Goal: Answer question/provide support

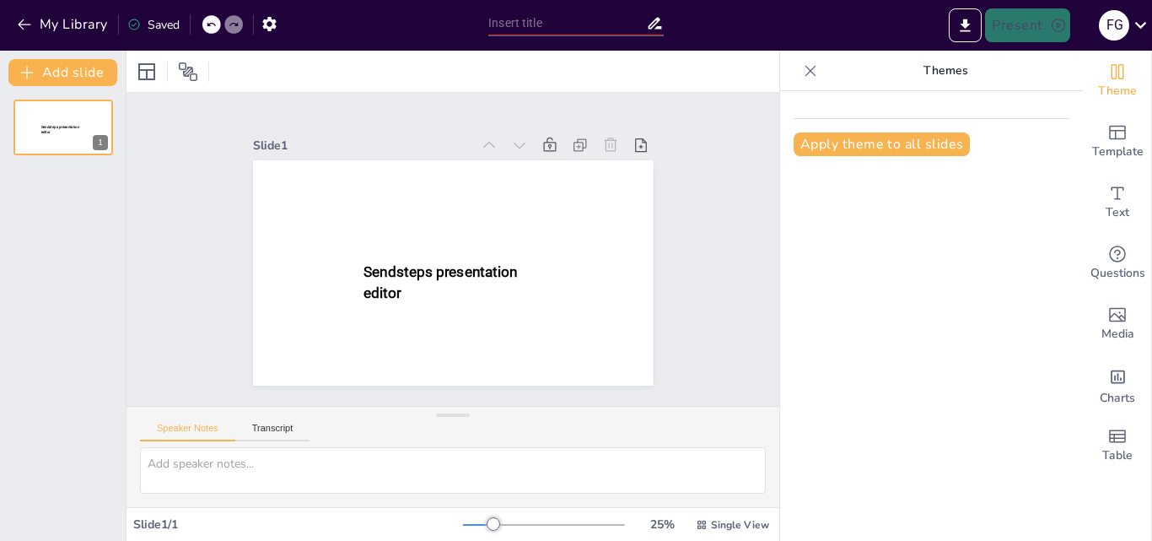
type input "Guía Vocacional: Opciones de Estudio en Tecnología y Medio Ambiente"
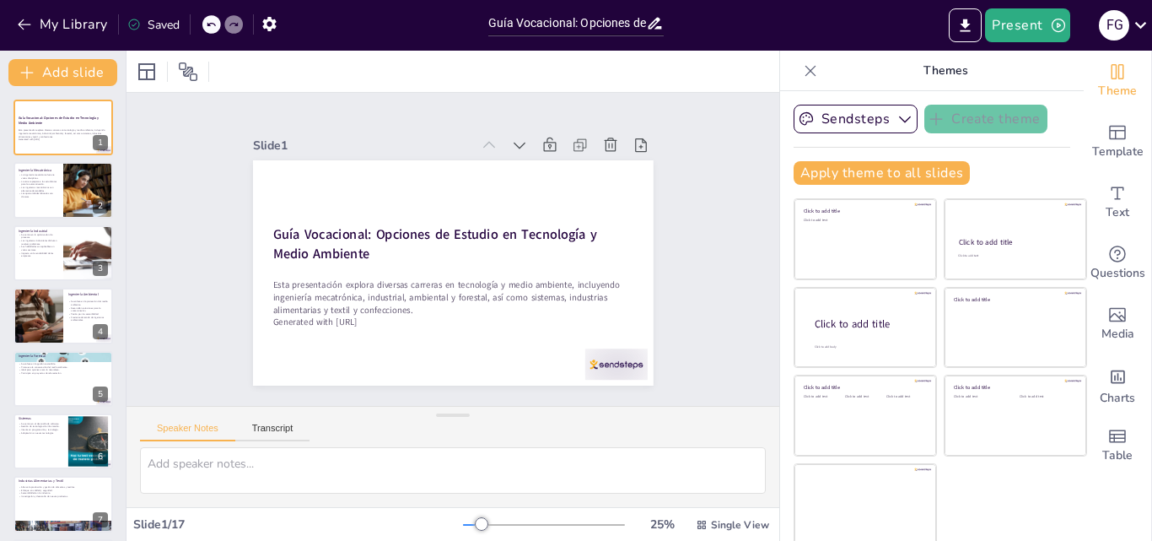
checkbox input "true"
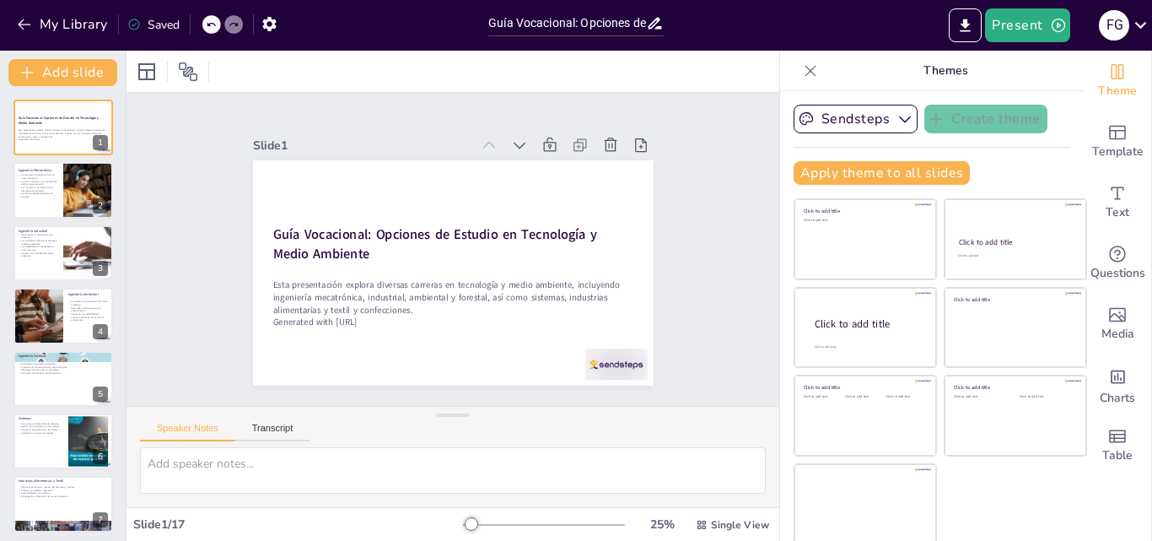
checkbox input "true"
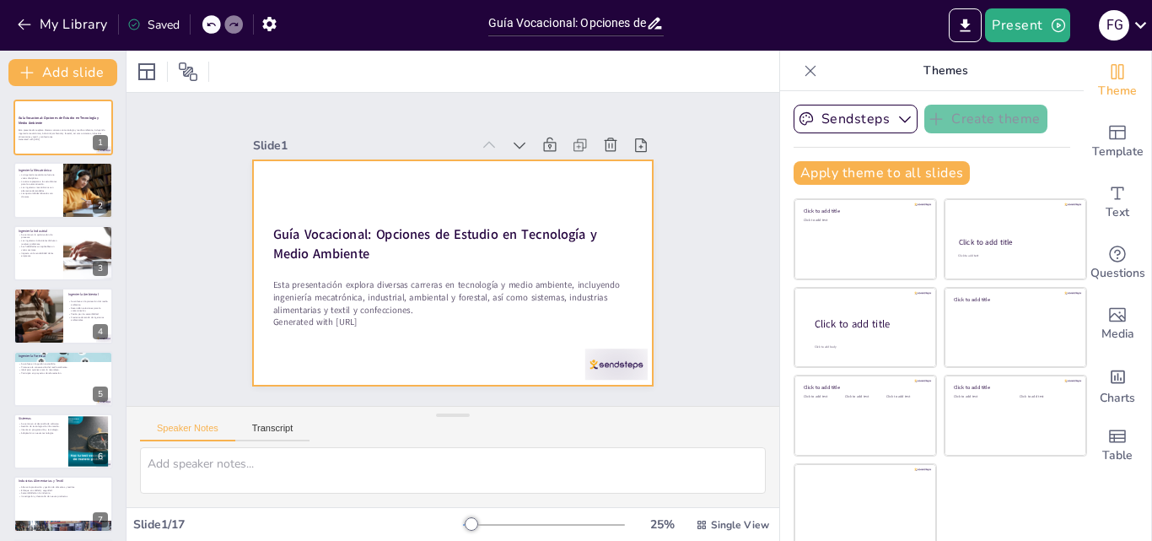
checkbox input "true"
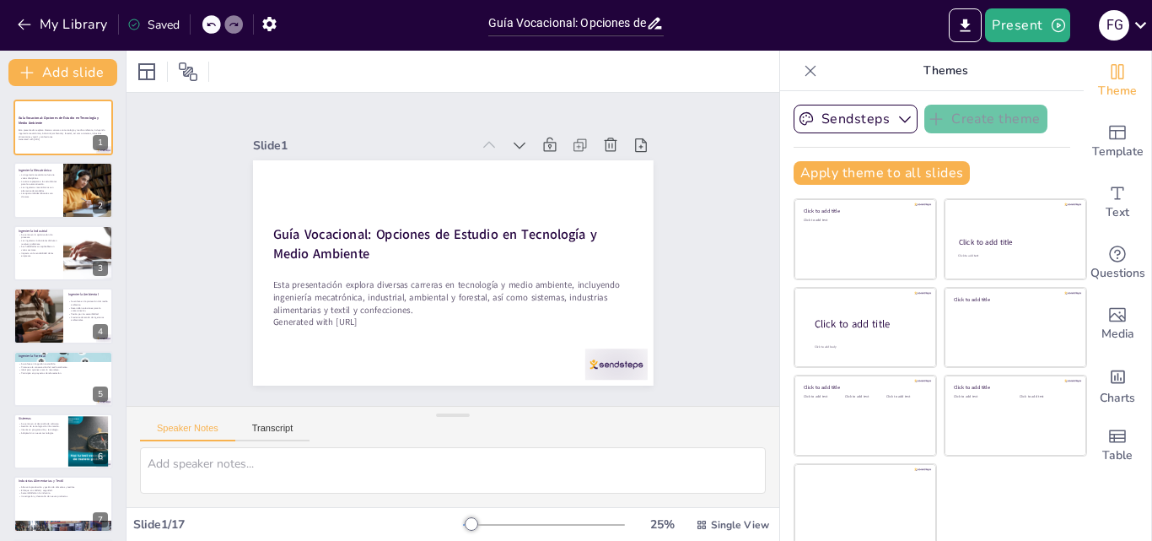
checkbox input "true"
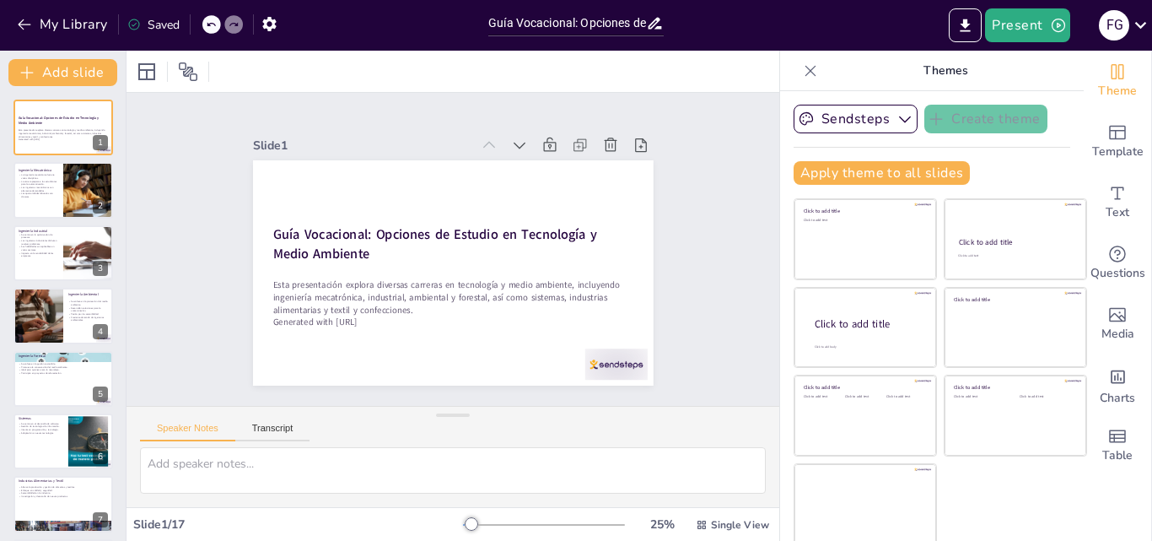
checkbox input "true"
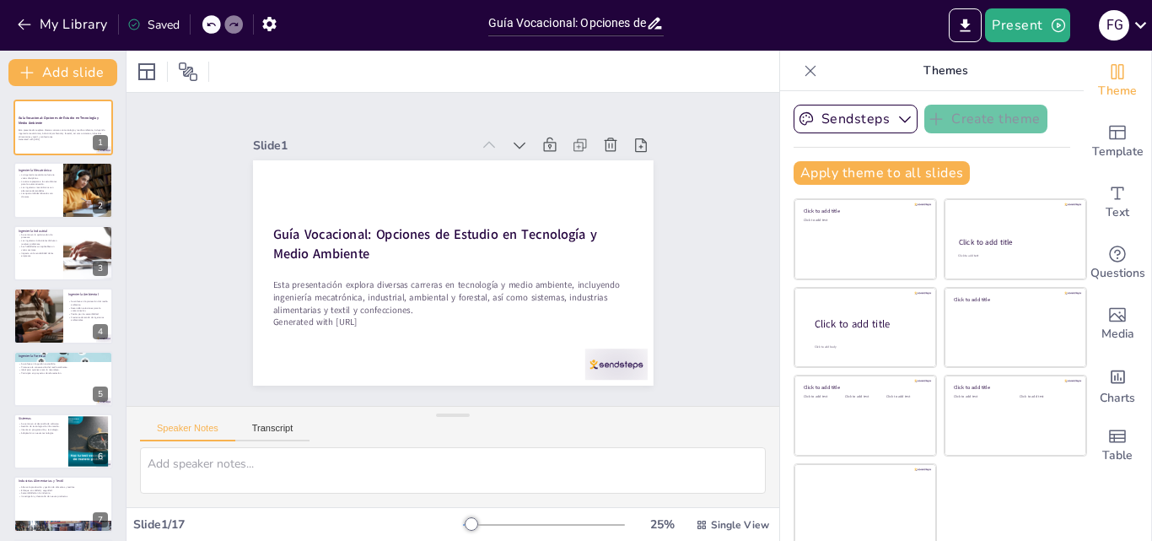
checkbox input "true"
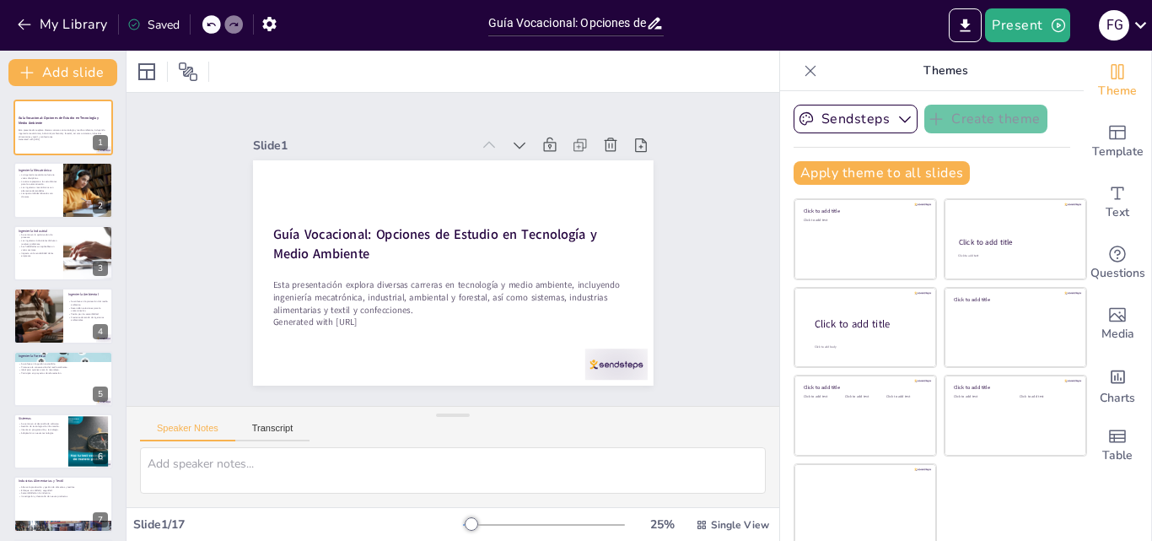
checkbox input "true"
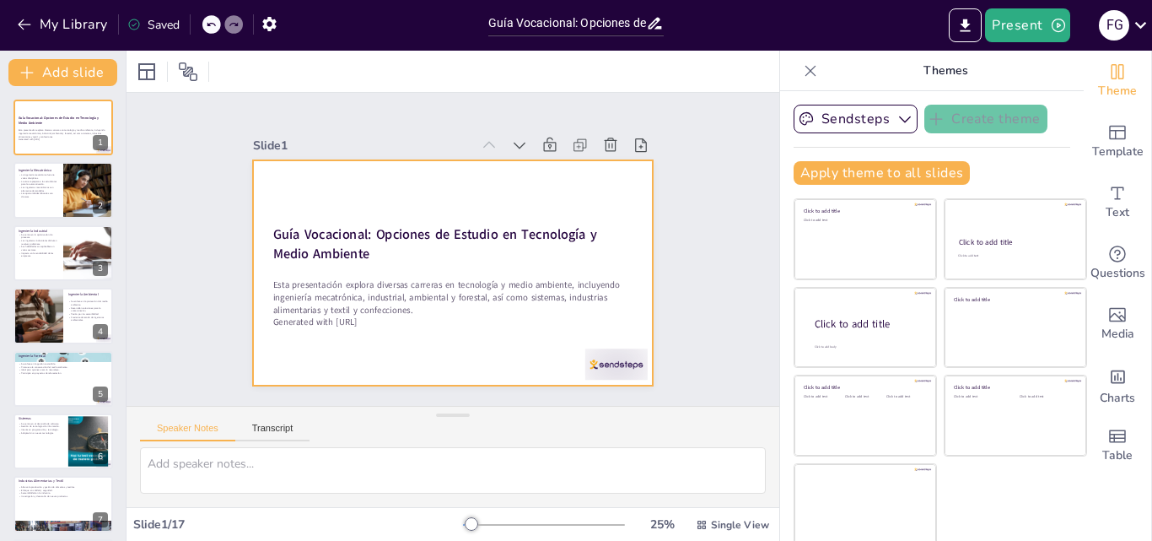
checkbox input "true"
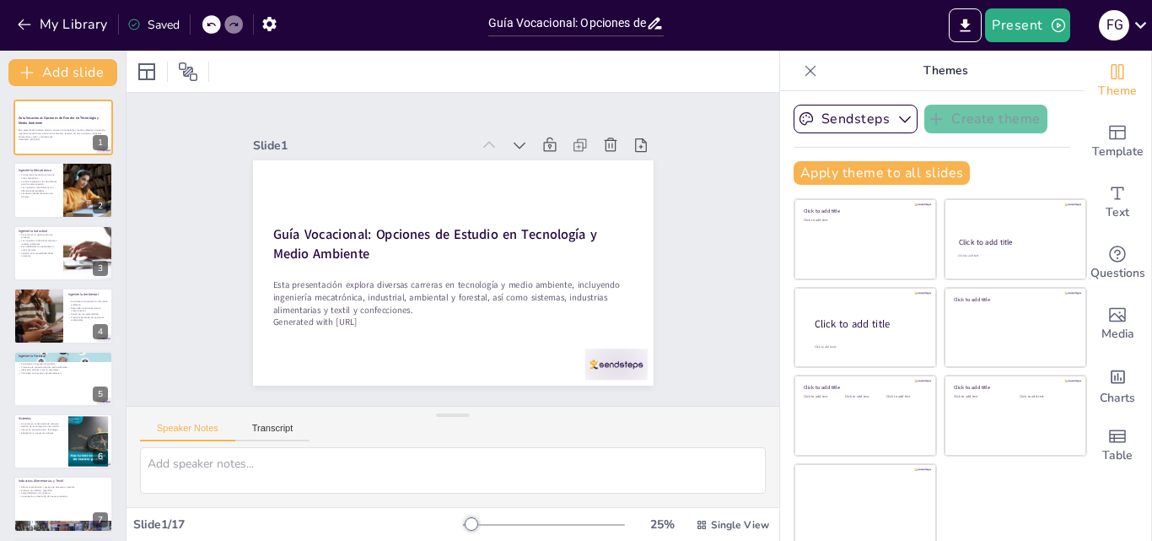
checkbox input "true"
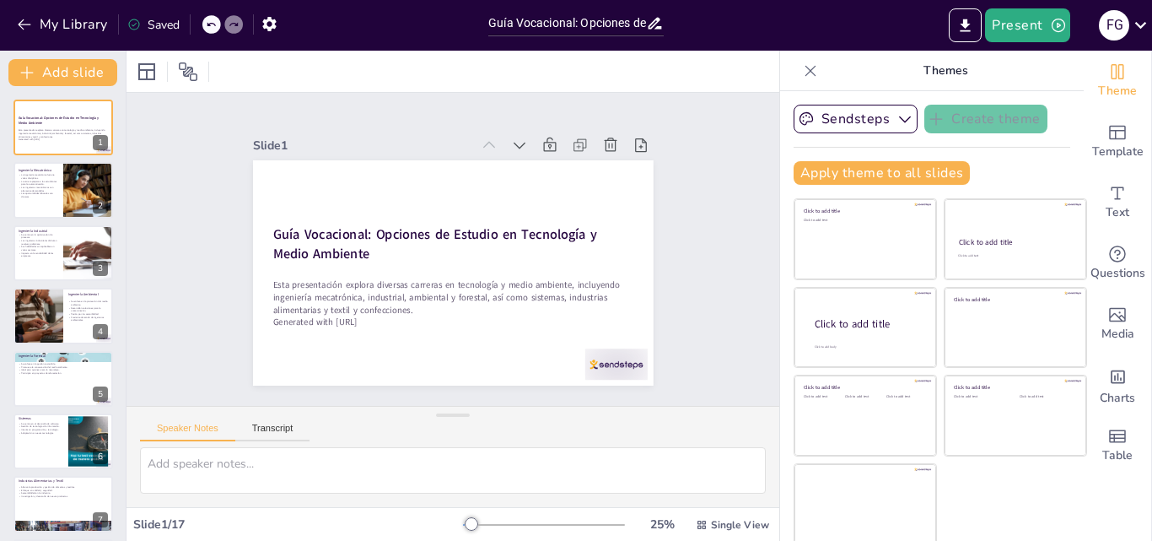
checkbox input "true"
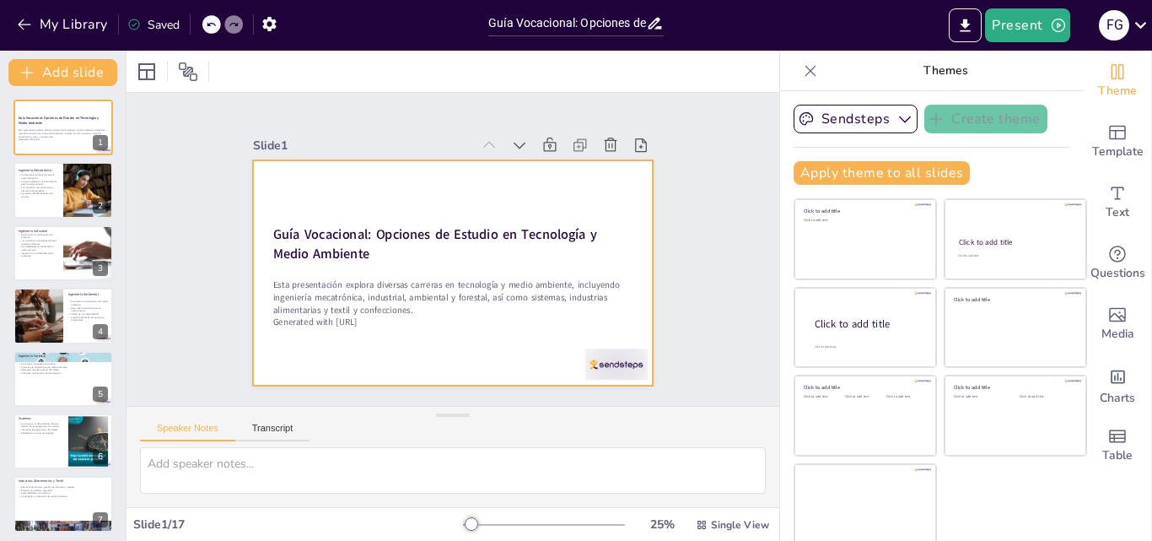
checkbox input "true"
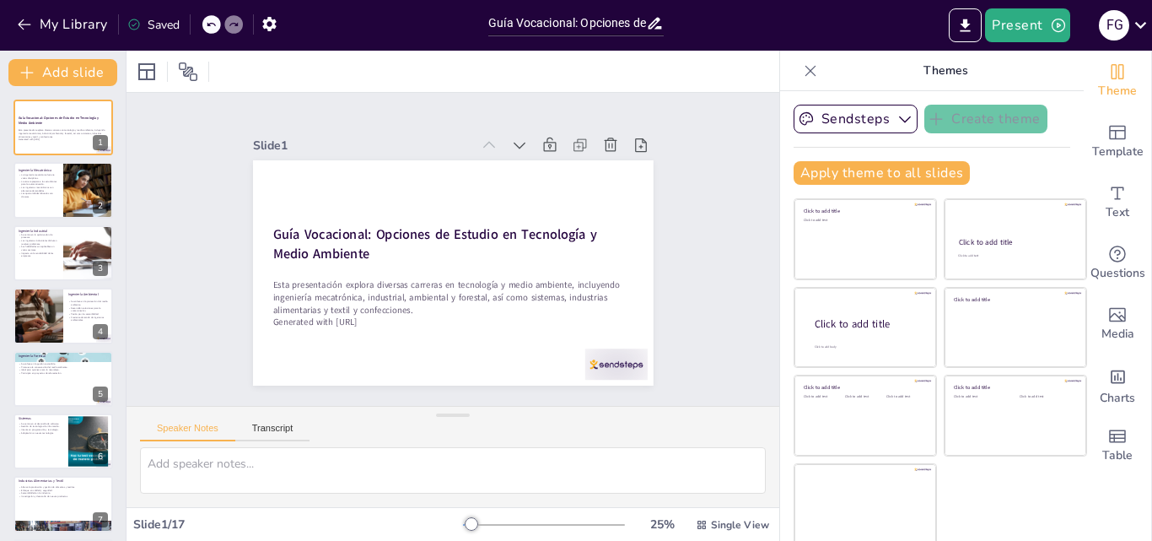
checkbox input "true"
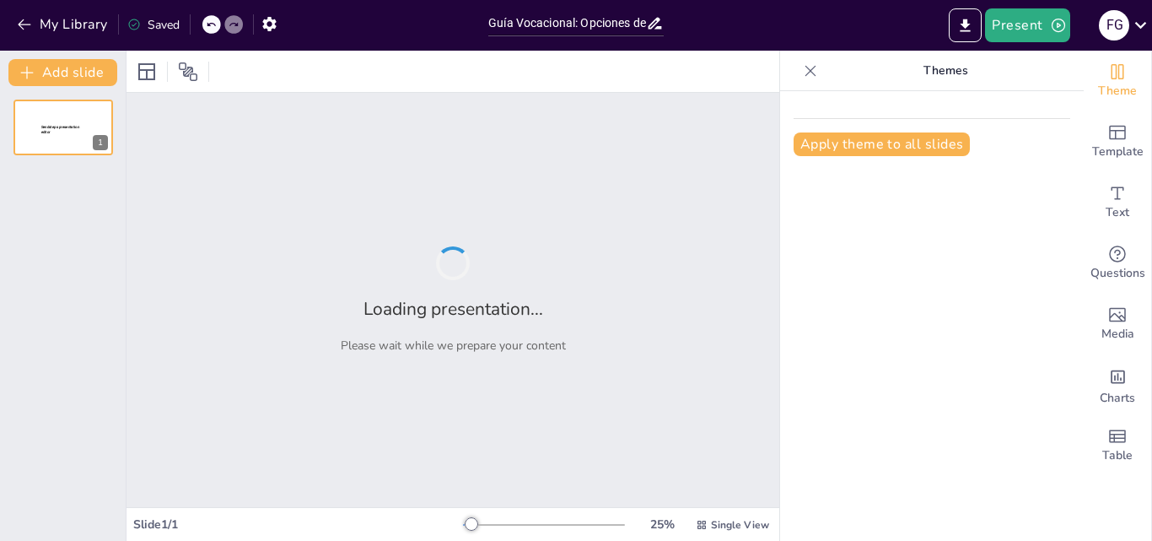
type input "Guía Vocacional: Opciones de Estudio en Tecnología y Medio Ambiente"
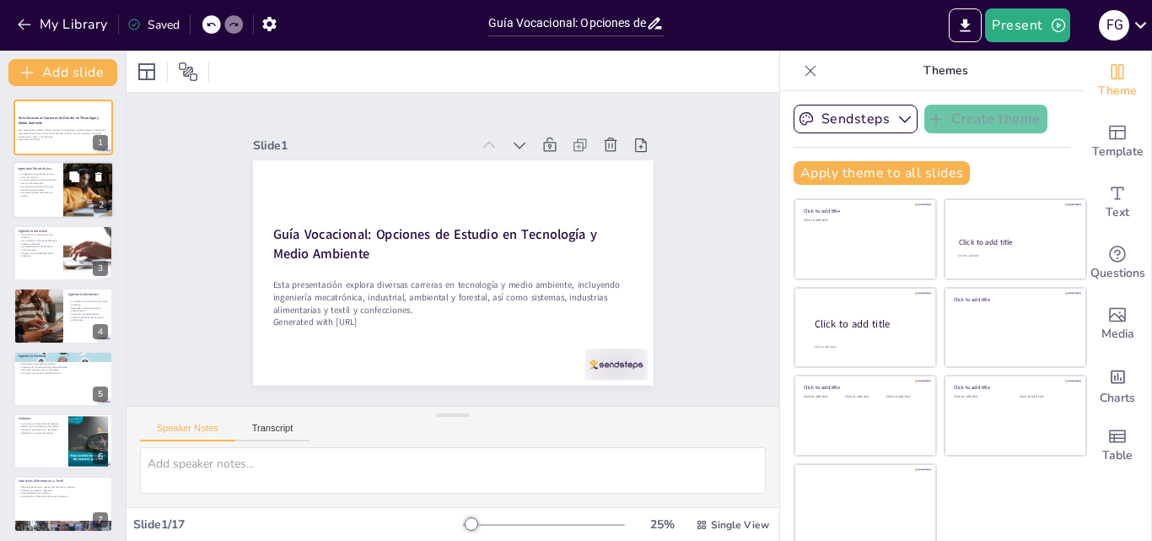
checkbox input "true"
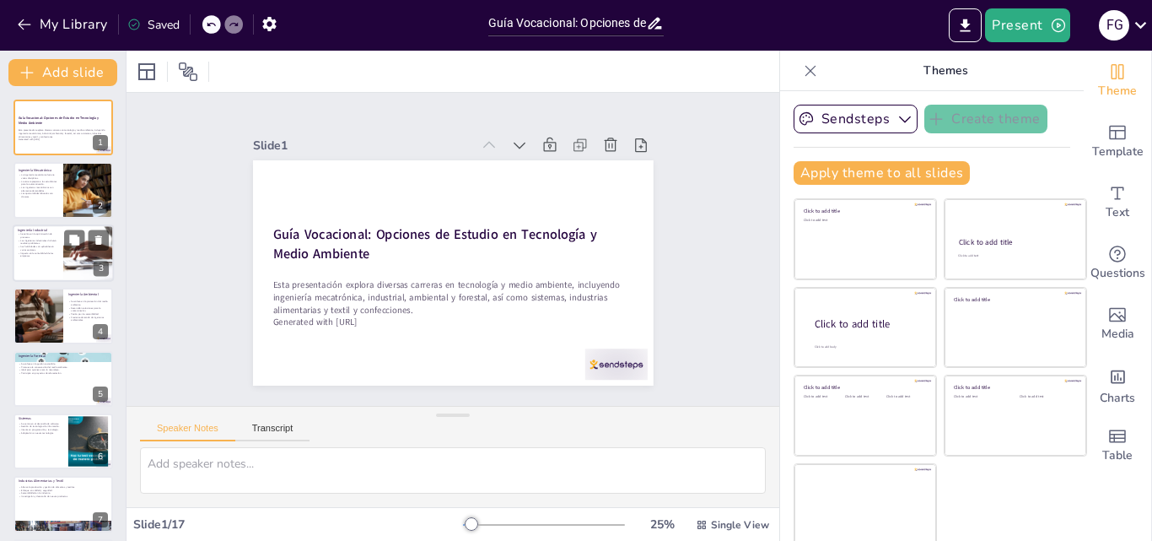
checkbox input "true"
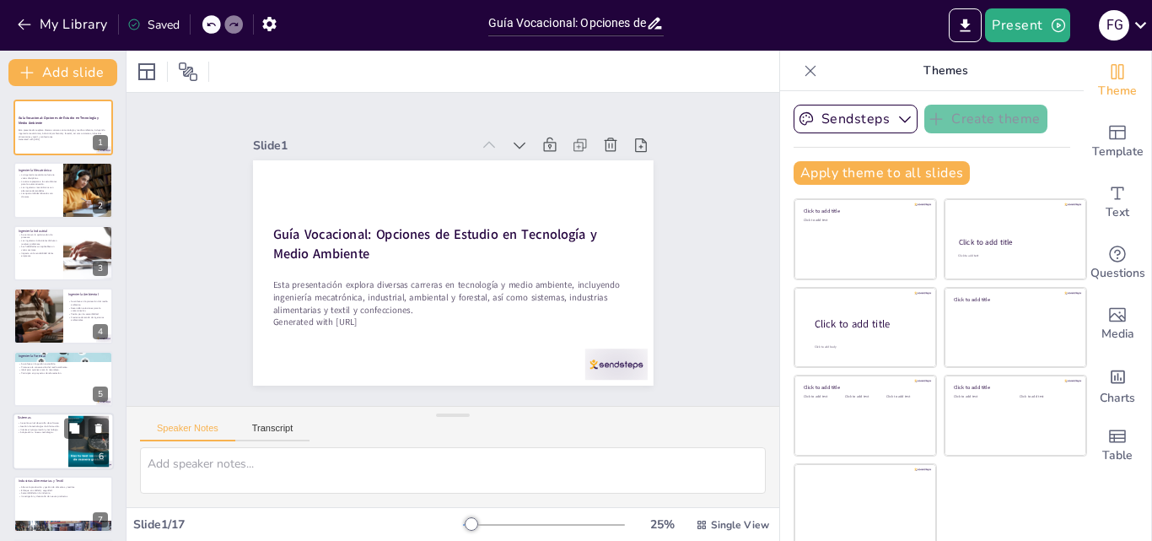
checkbox input "true"
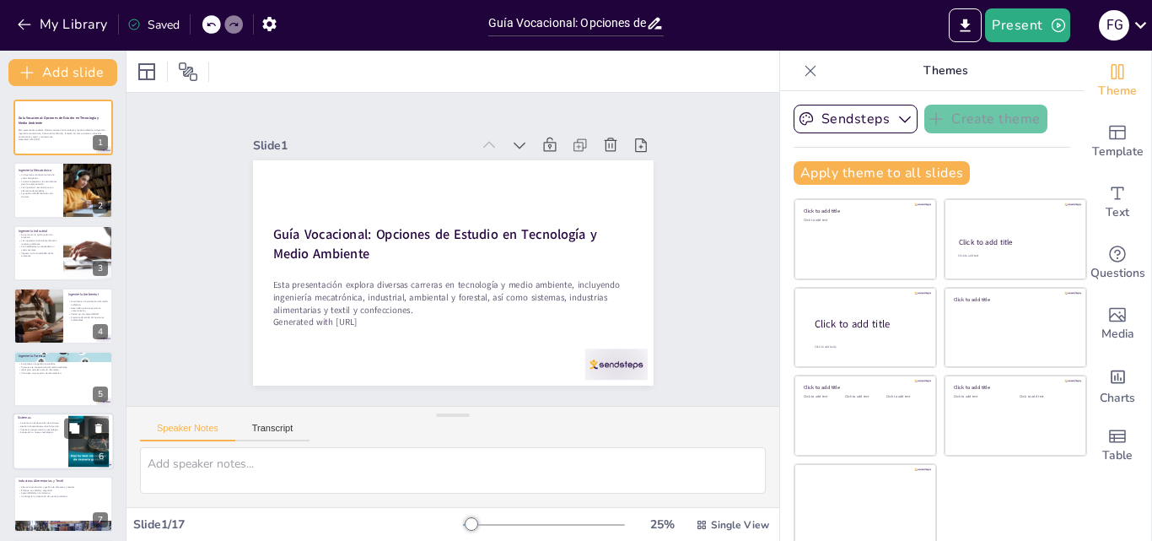
checkbox input "true"
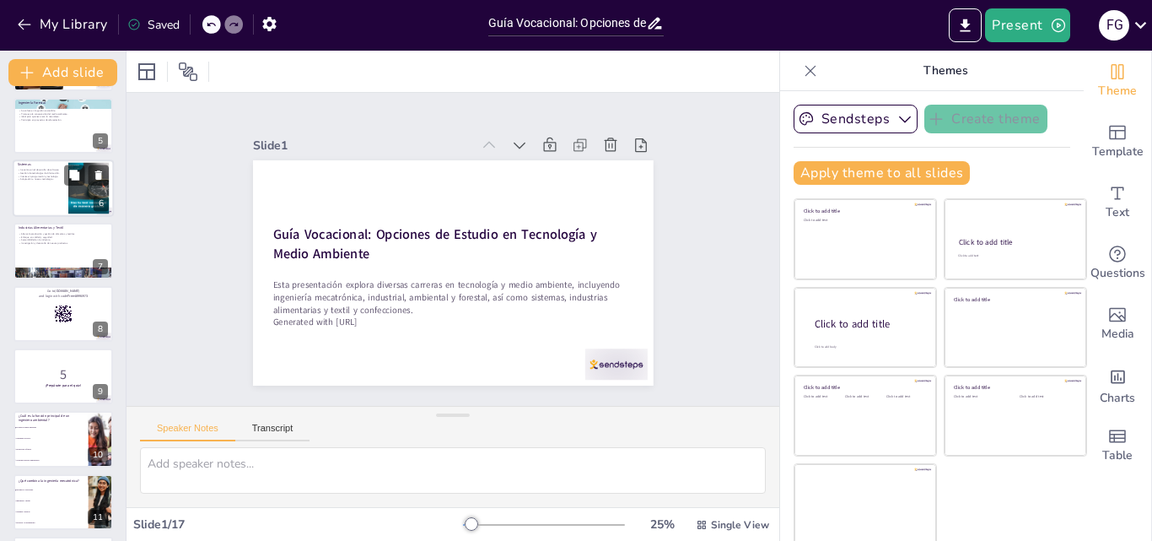
checkbox input "true"
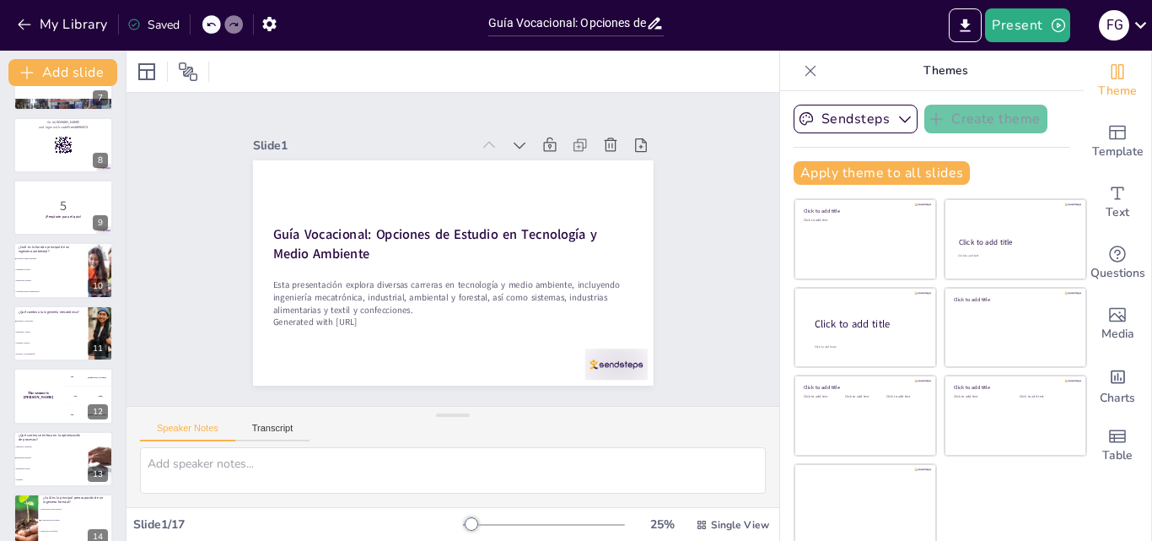
checkbox input "true"
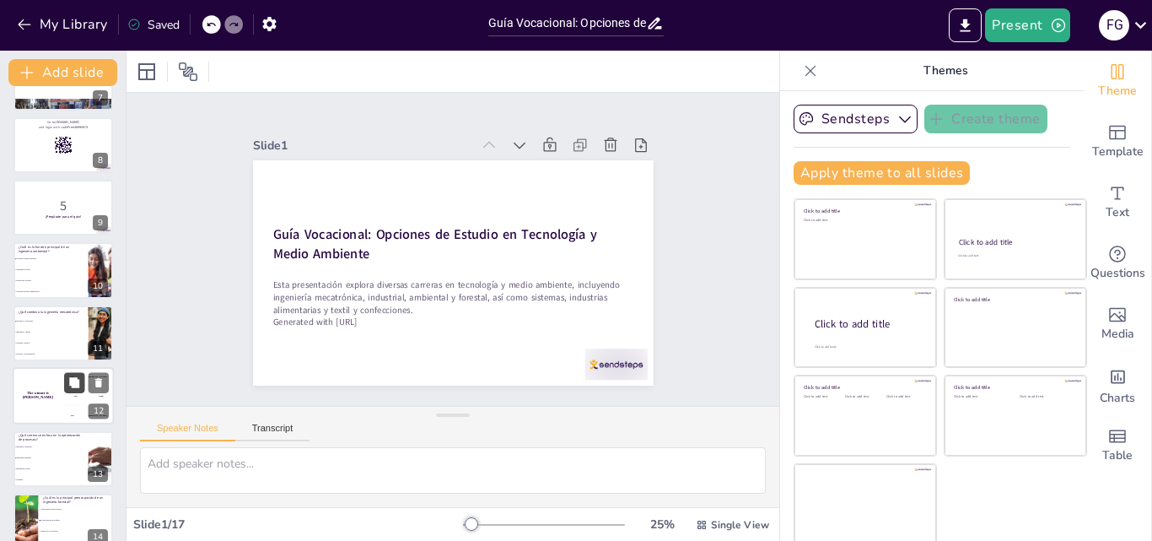
checkbox input "true"
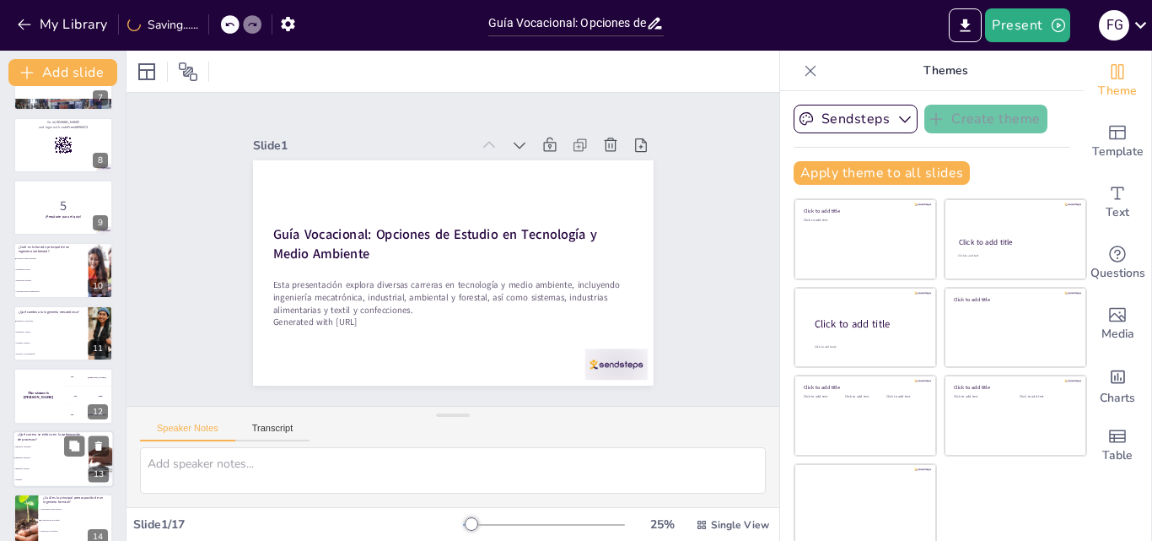
checkbox input "true"
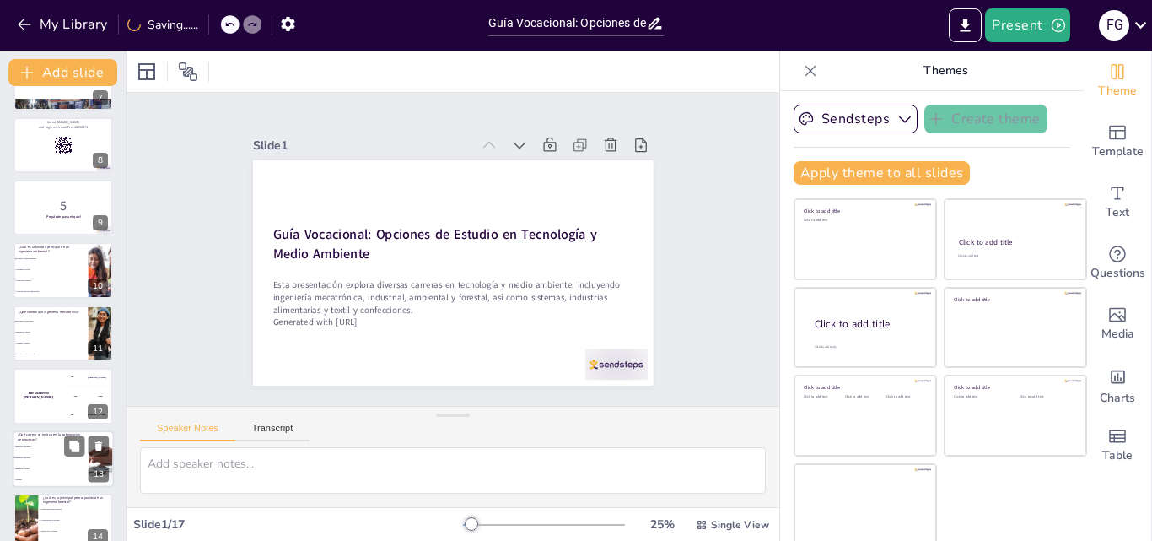
scroll to position [590, 0]
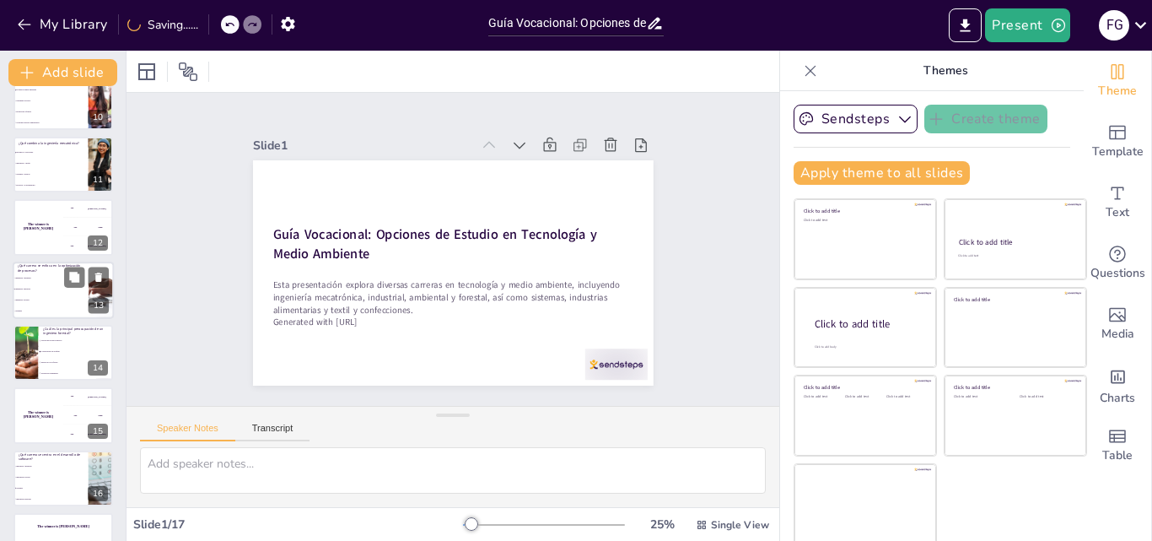
checkbox input "true"
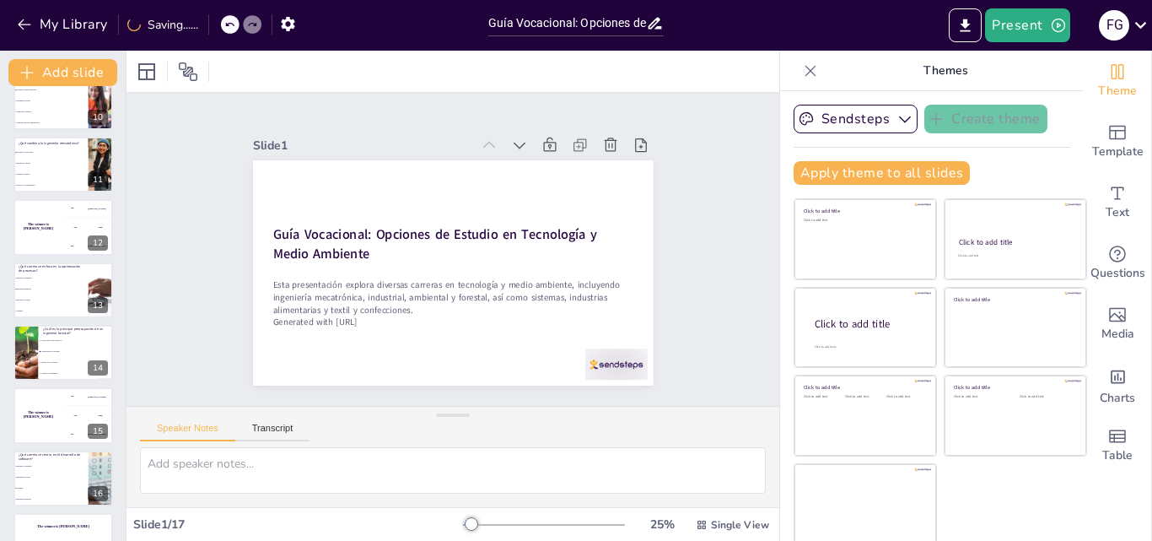
checkbox input "true"
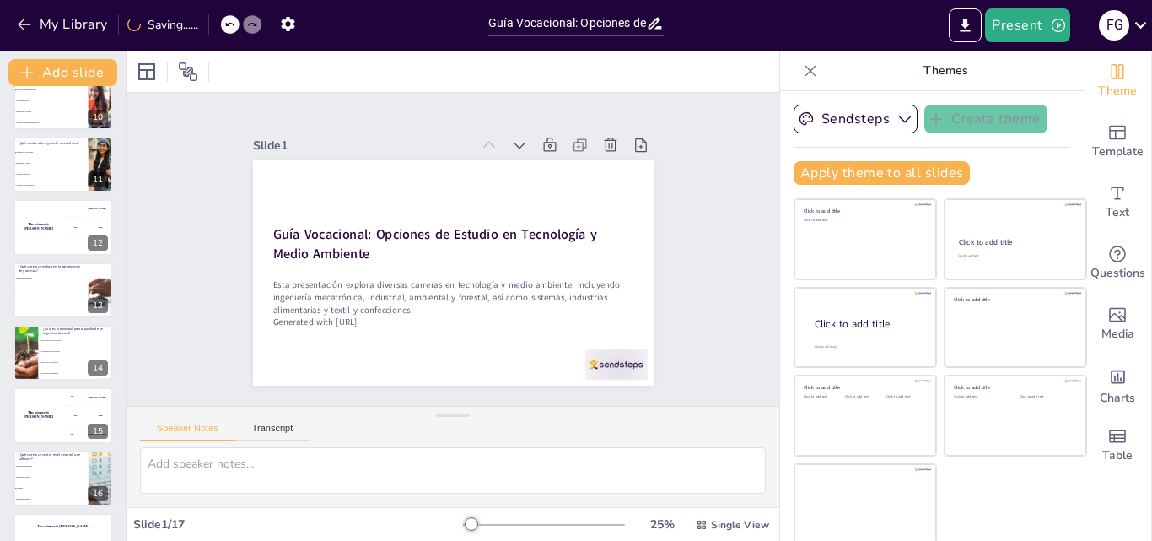
checkbox input "true"
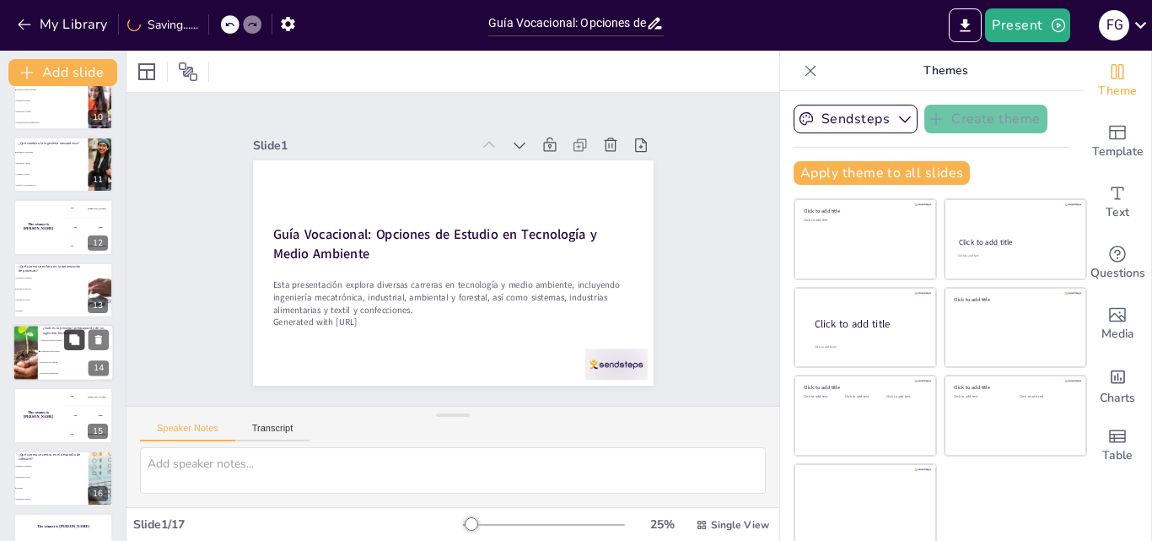
checkbox input "true"
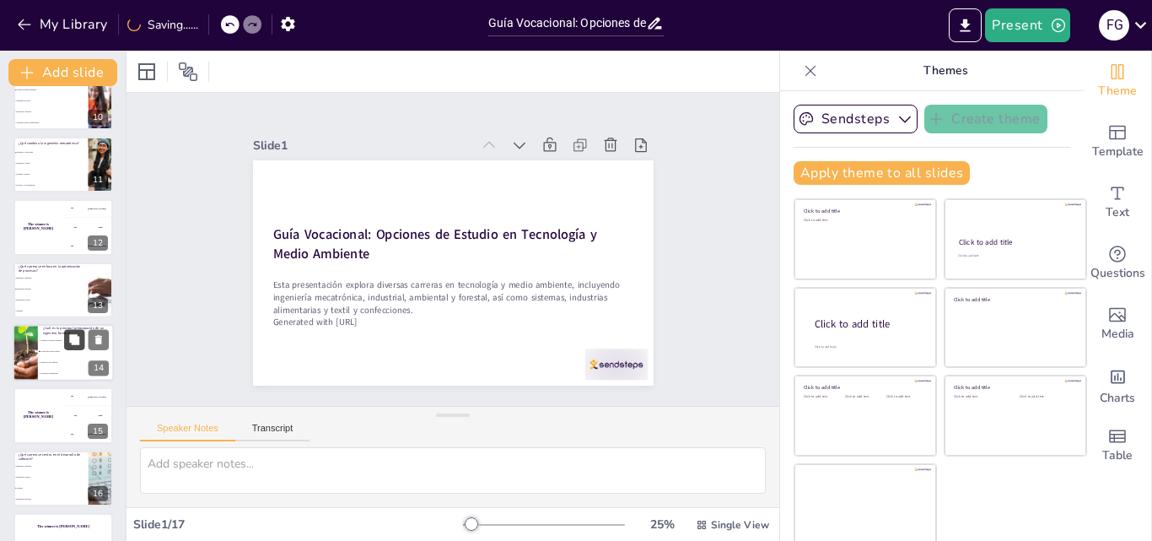
checkbox input "true"
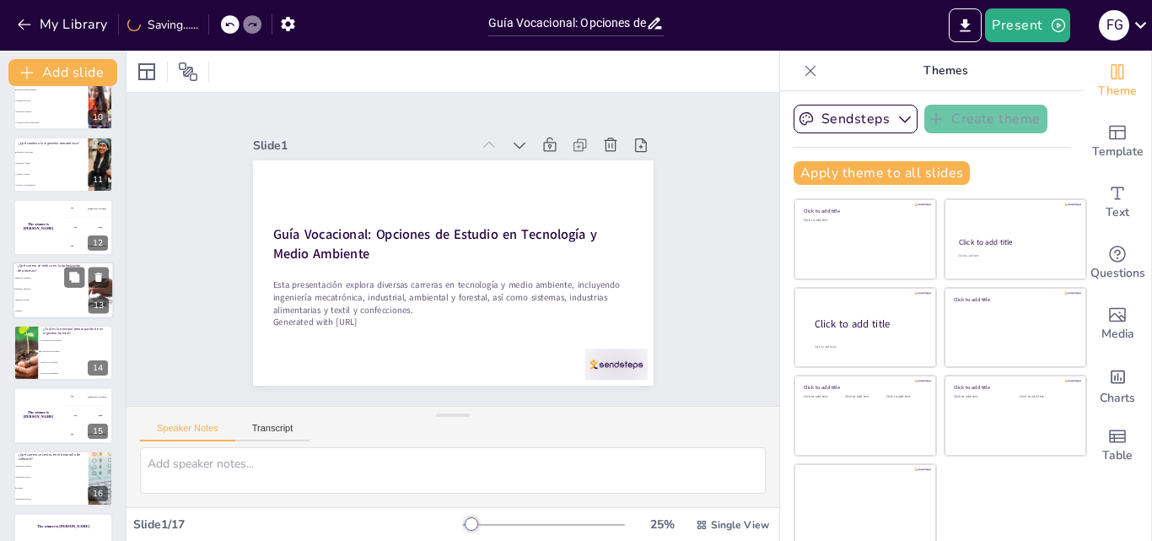
checkbox input "true"
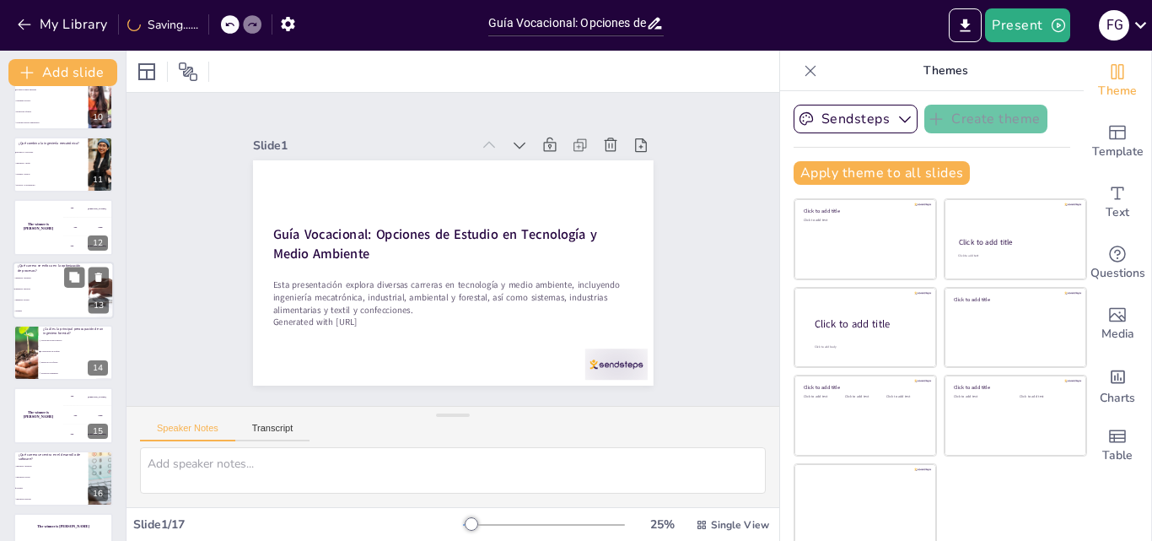
checkbox input "true"
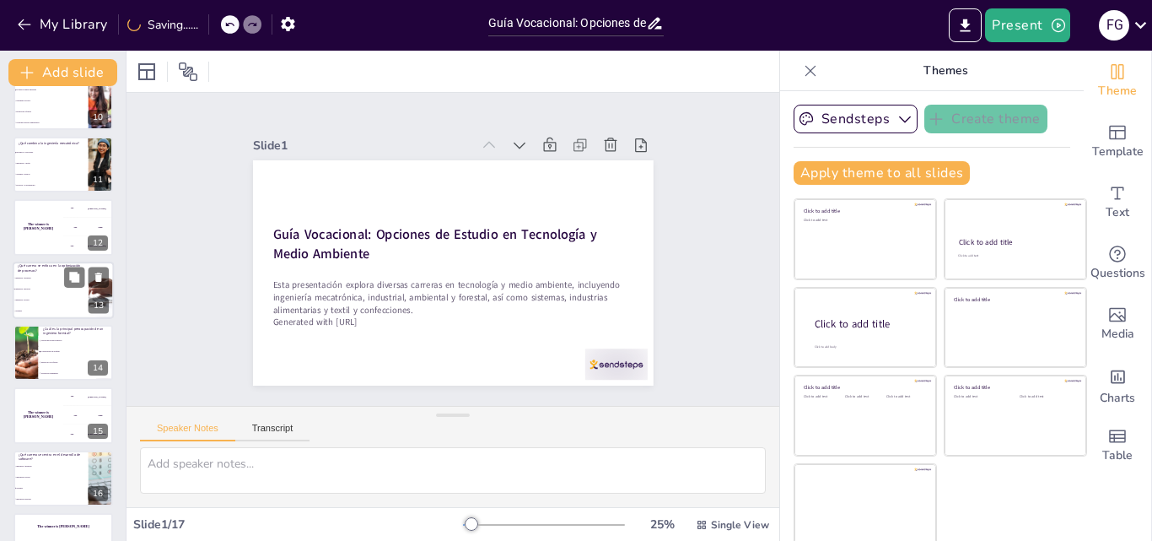
checkbox input "true"
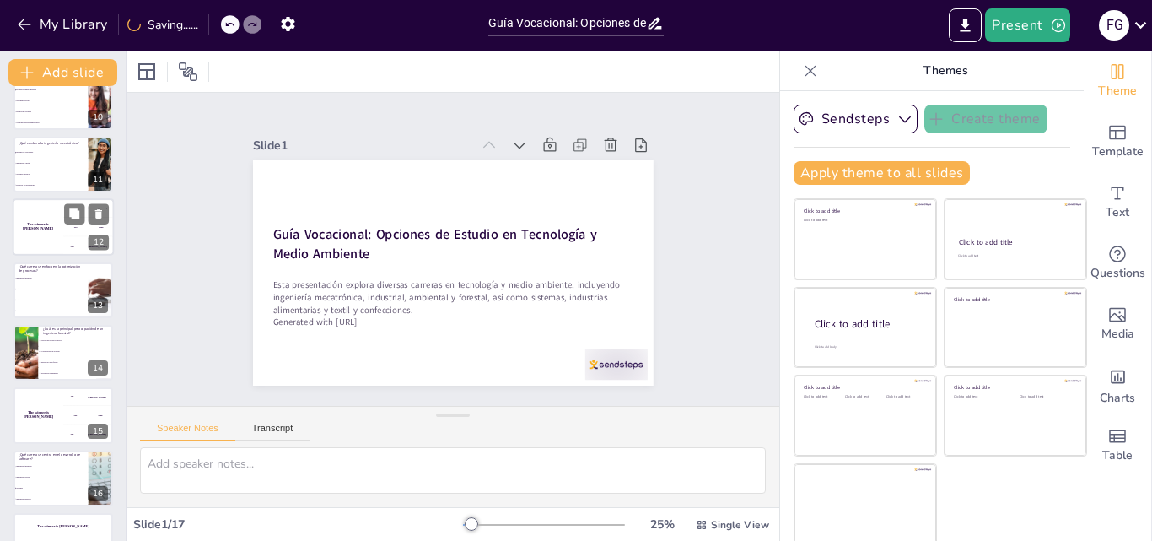
checkbox input "true"
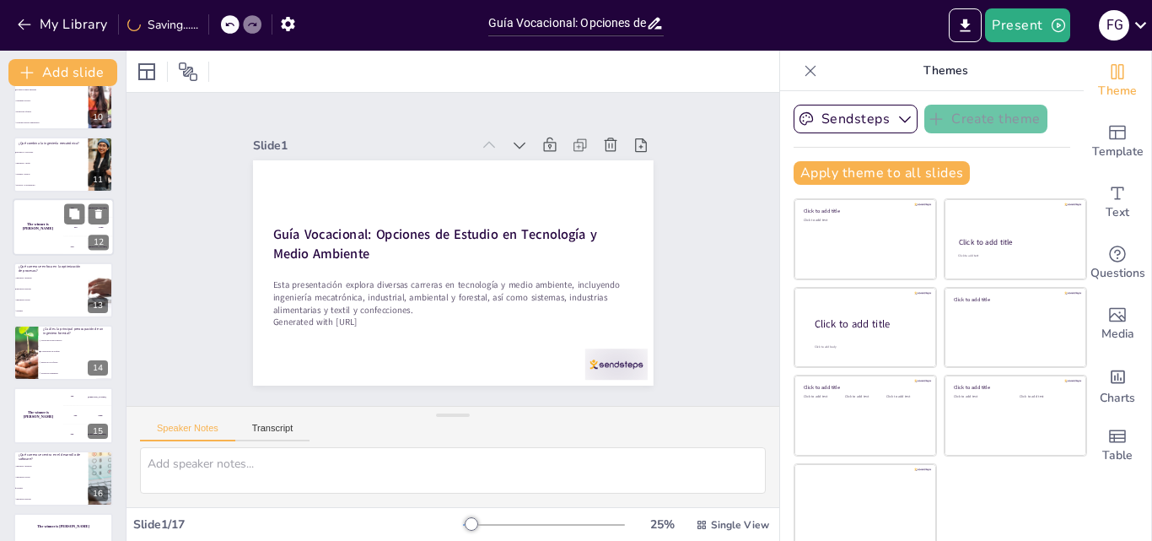
checkbox input "true"
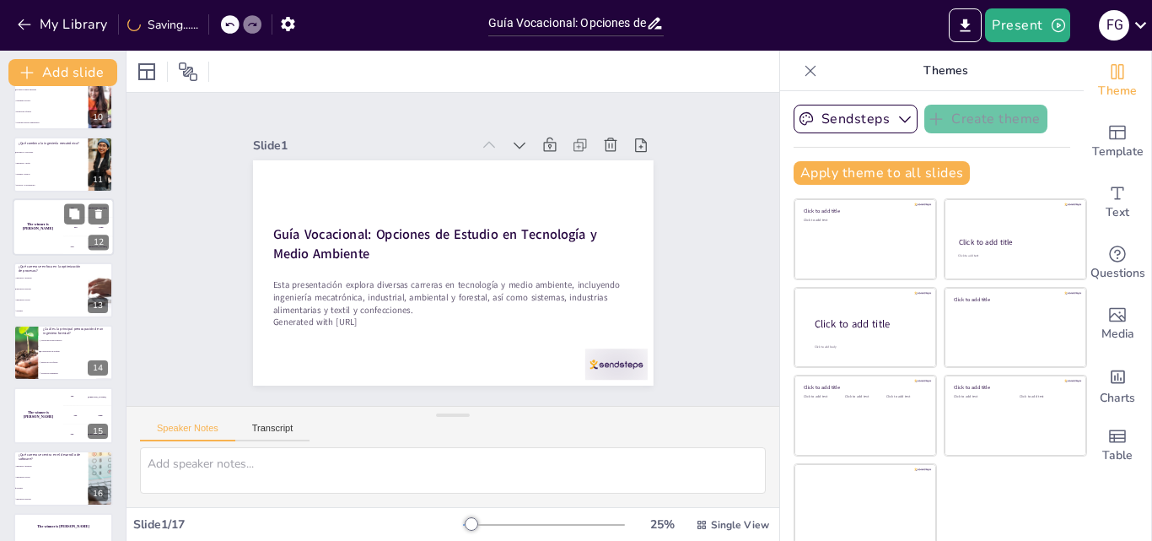
checkbox input "true"
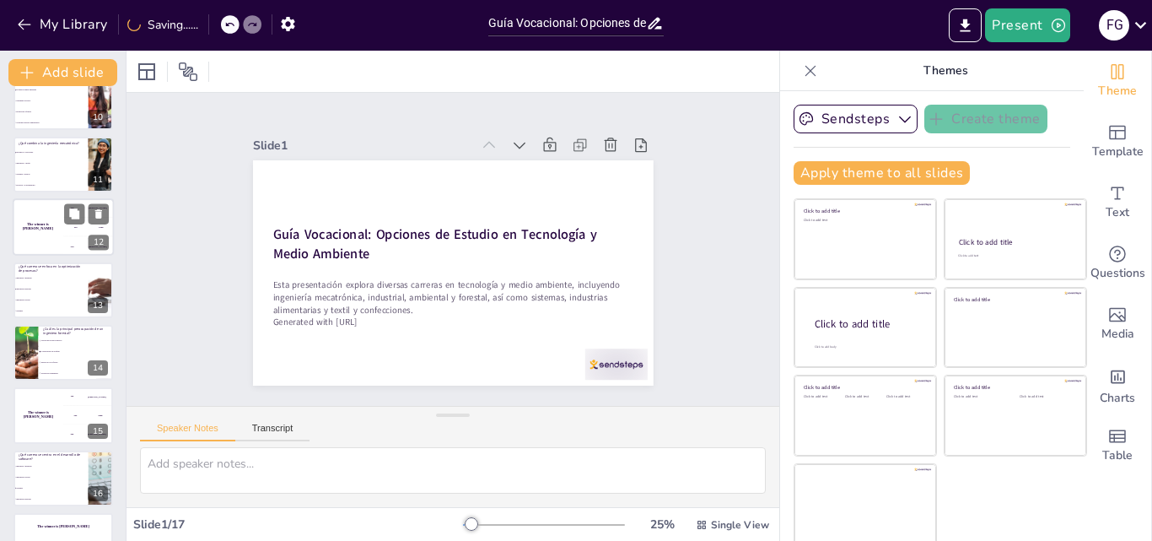
checkbox input "true"
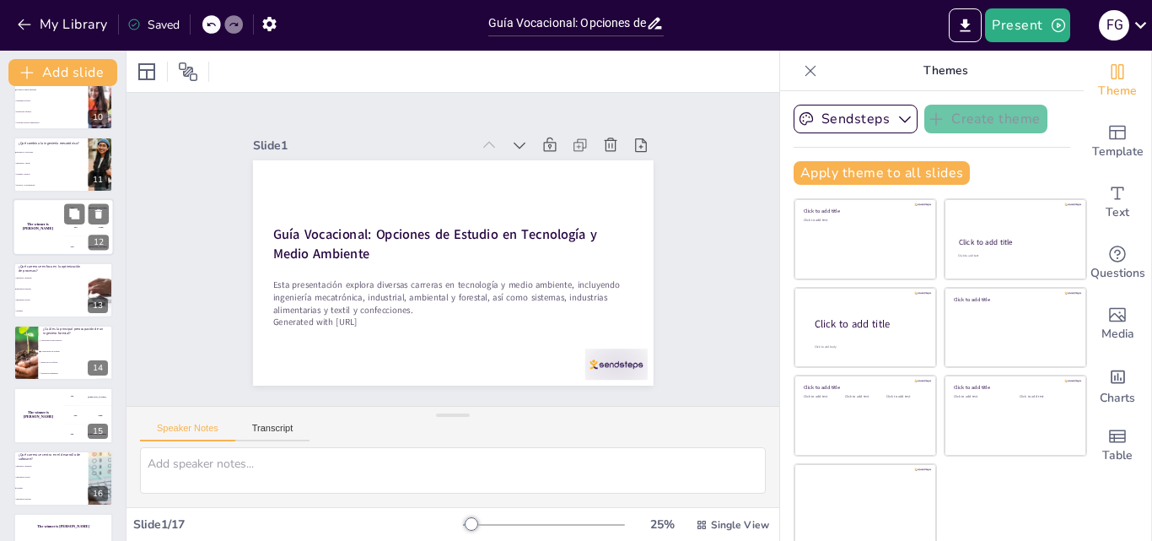
click at [35, 224] on h4 "The winner is Niels 🏆" at bounding box center [38, 227] width 51 height 8
checkbox input "true"
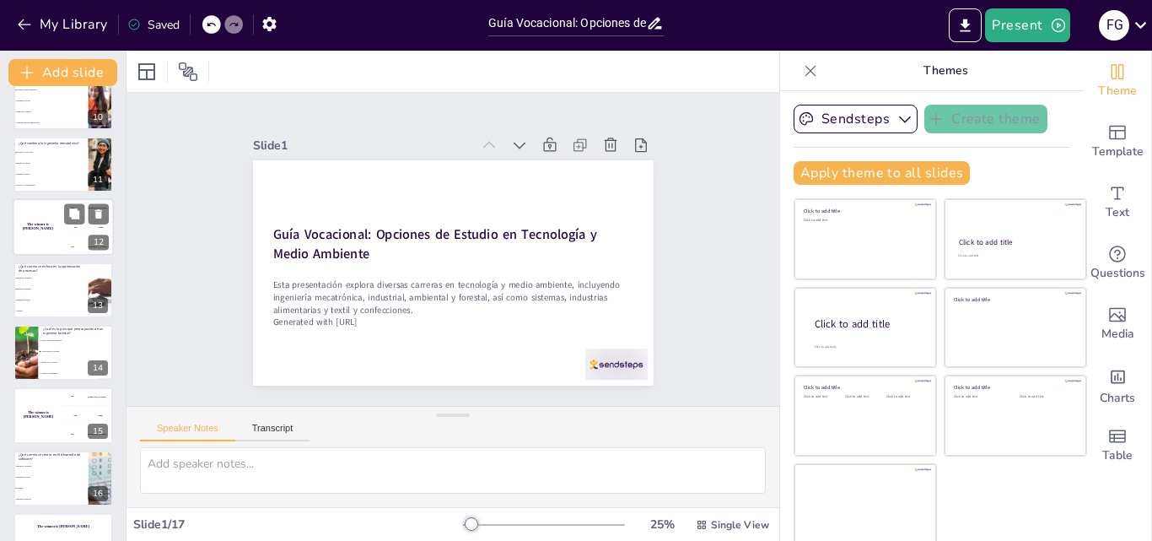
checkbox input "true"
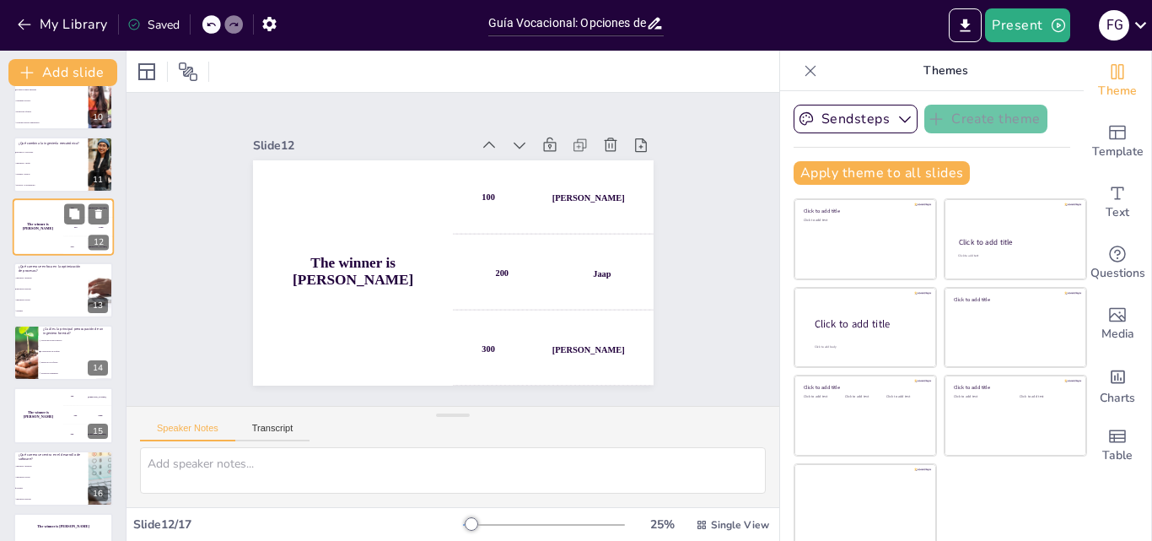
scroll to position [504, 0]
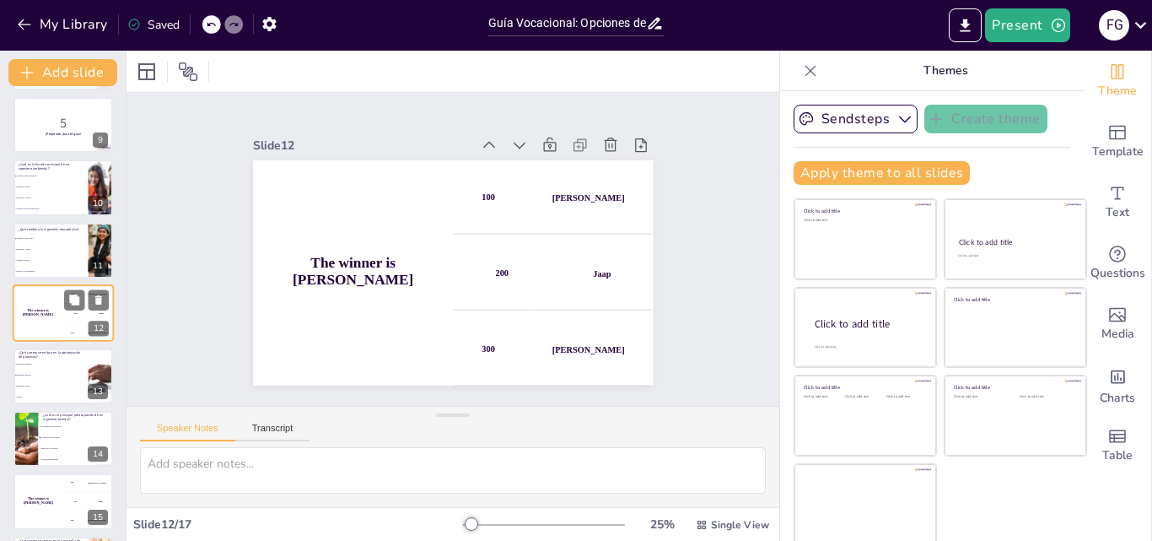
checkbox input "true"
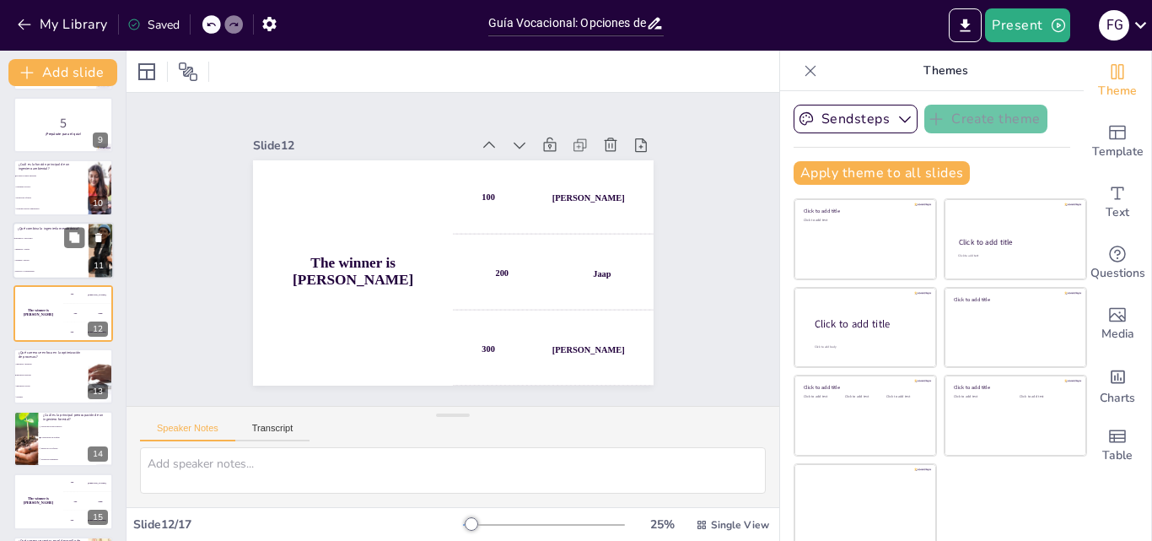
checkbox input "true"
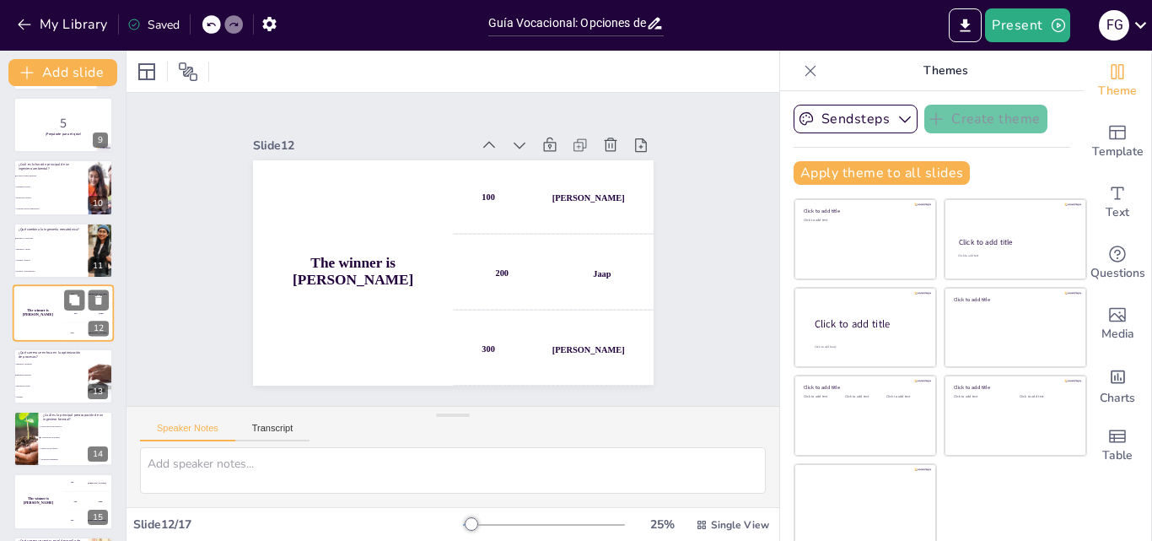
checkbox input "true"
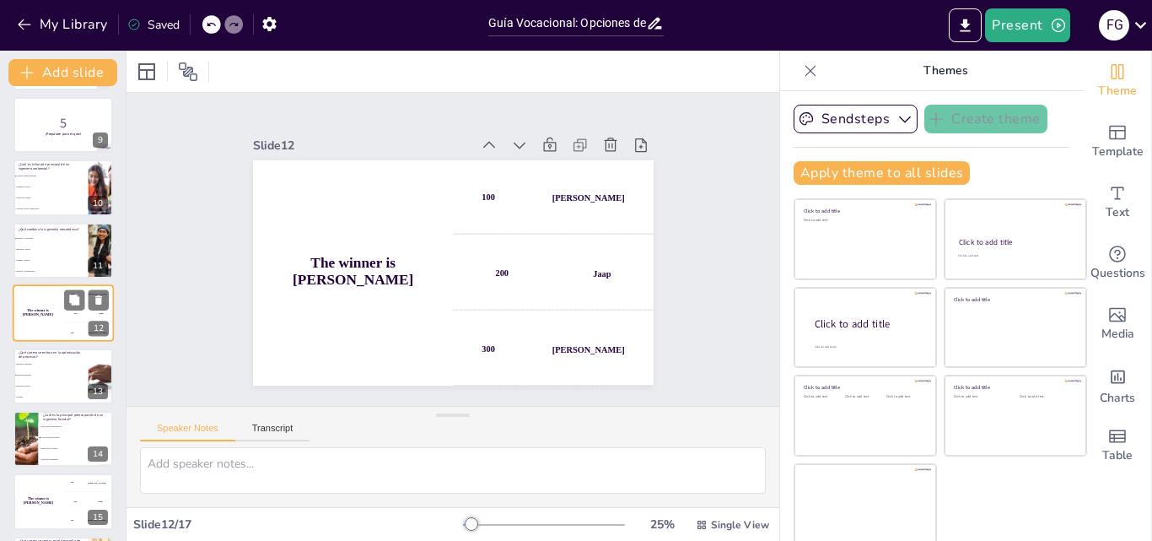
checkbox input "true"
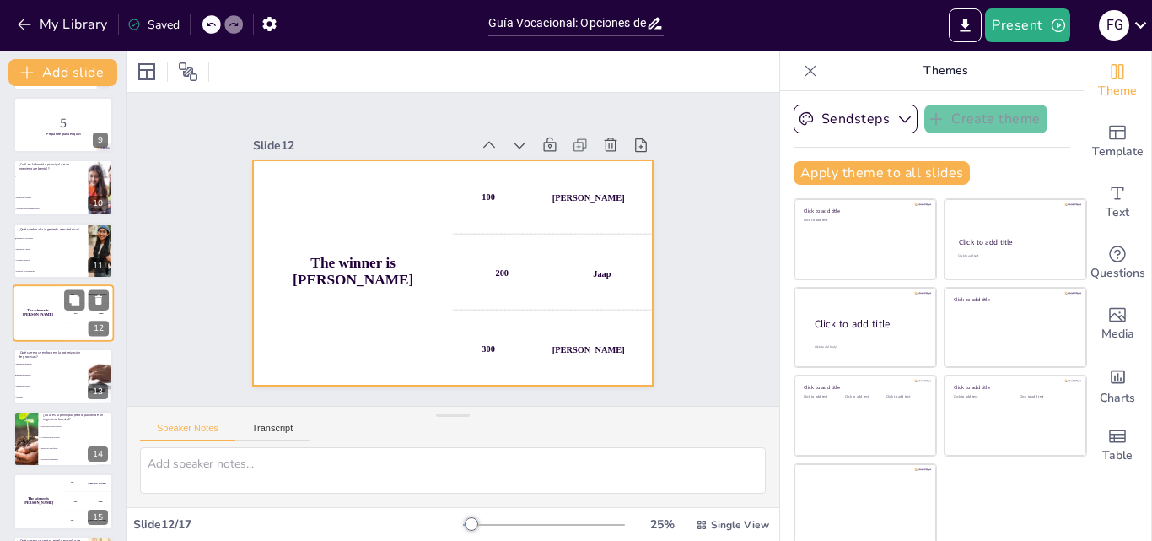
checkbox input "true"
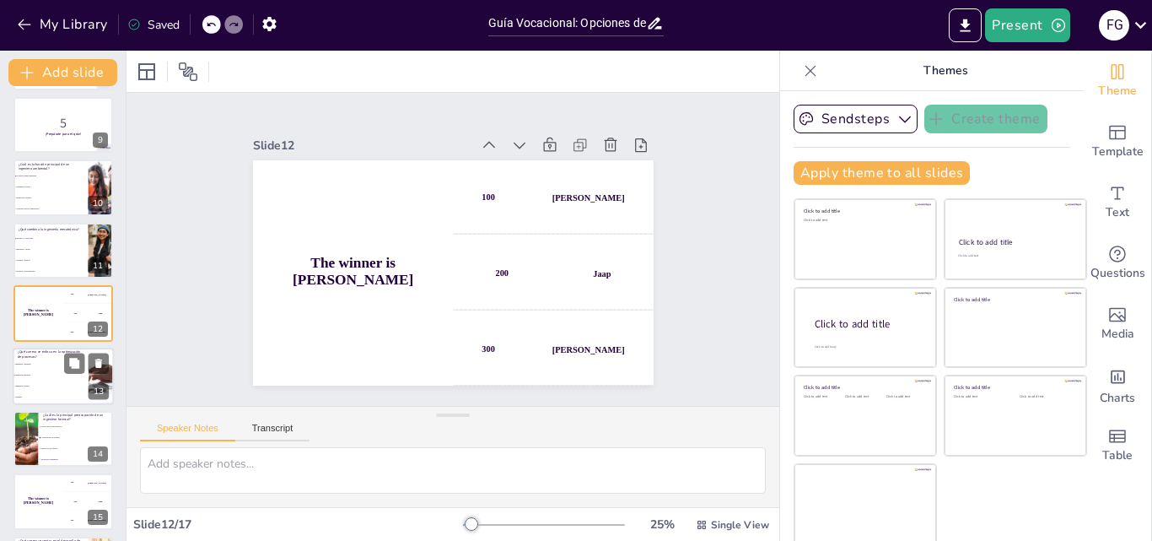
checkbox input "true"
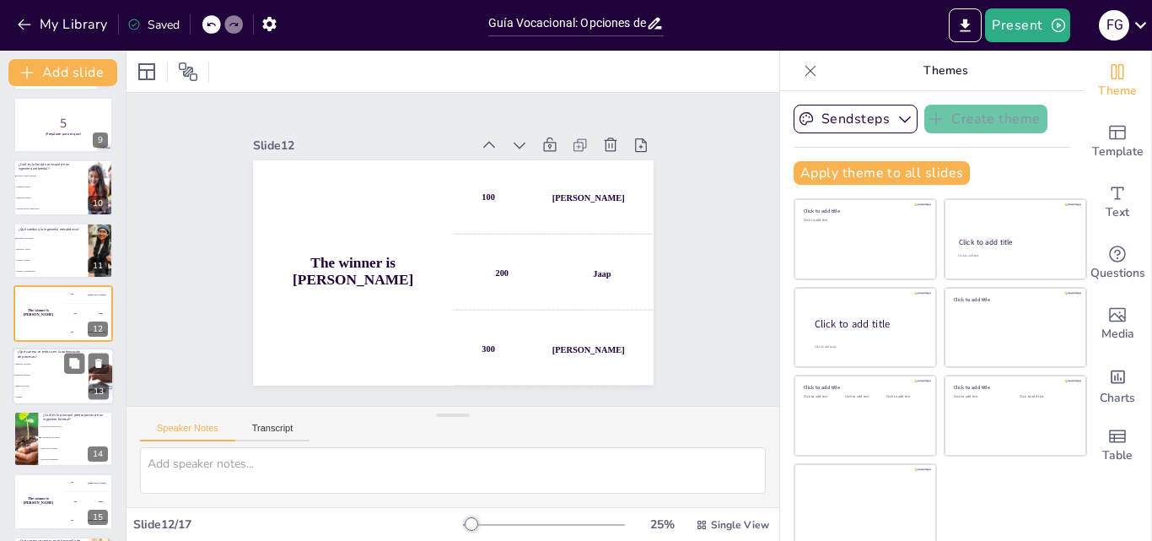
checkbox input "true"
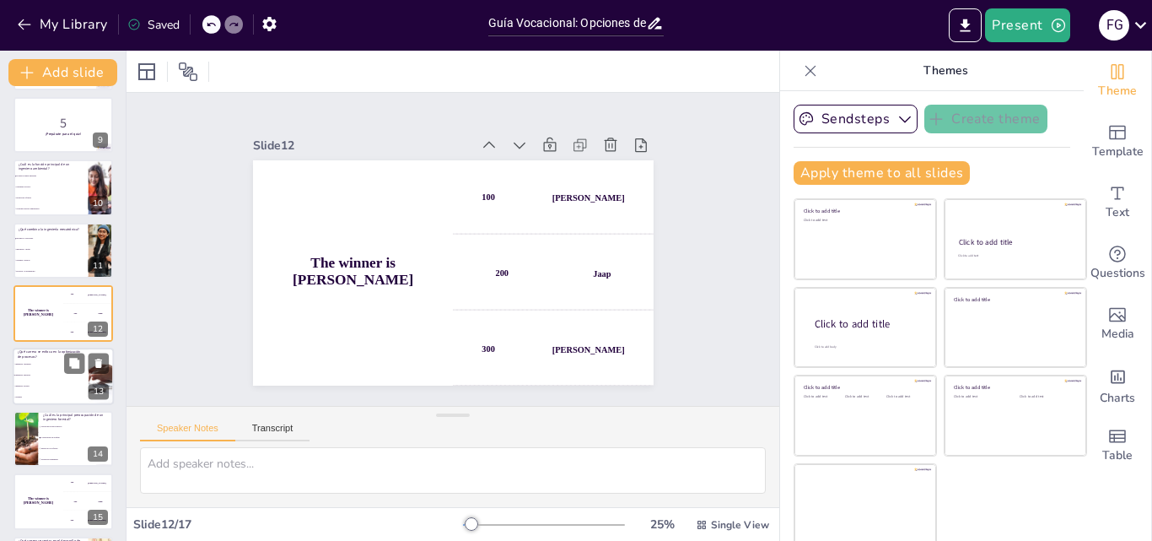
click at [46, 362] on li "Ingeniería Ambiental" at bounding box center [51, 363] width 76 height 11
checkbox input "true"
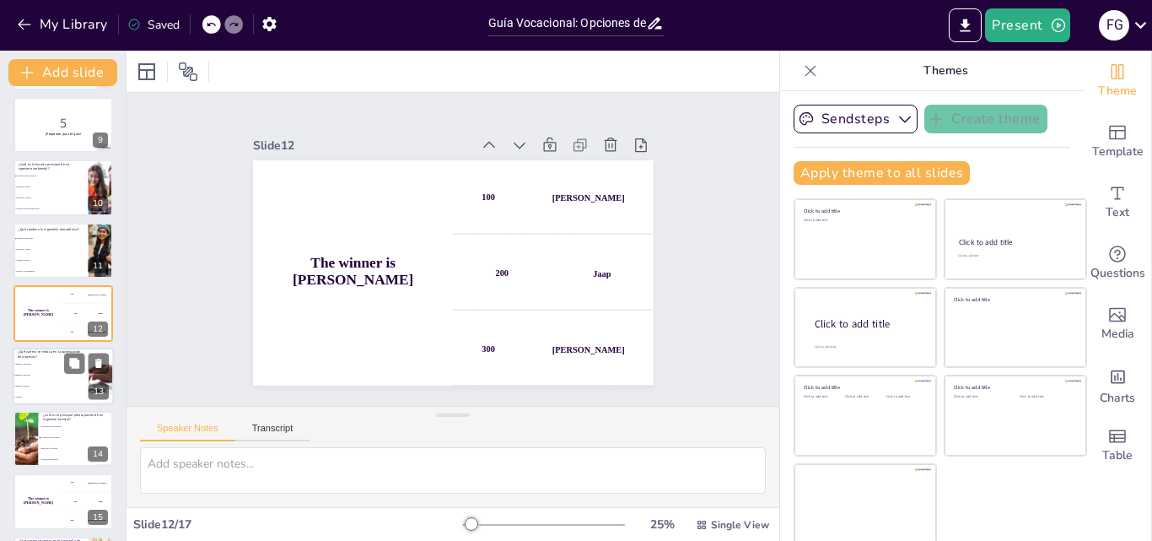
checkbox input "true"
type textarea "La respuesta correcta es "Ingeniería Industrial", que se discutió en la diaposi…"
checkbox input "true"
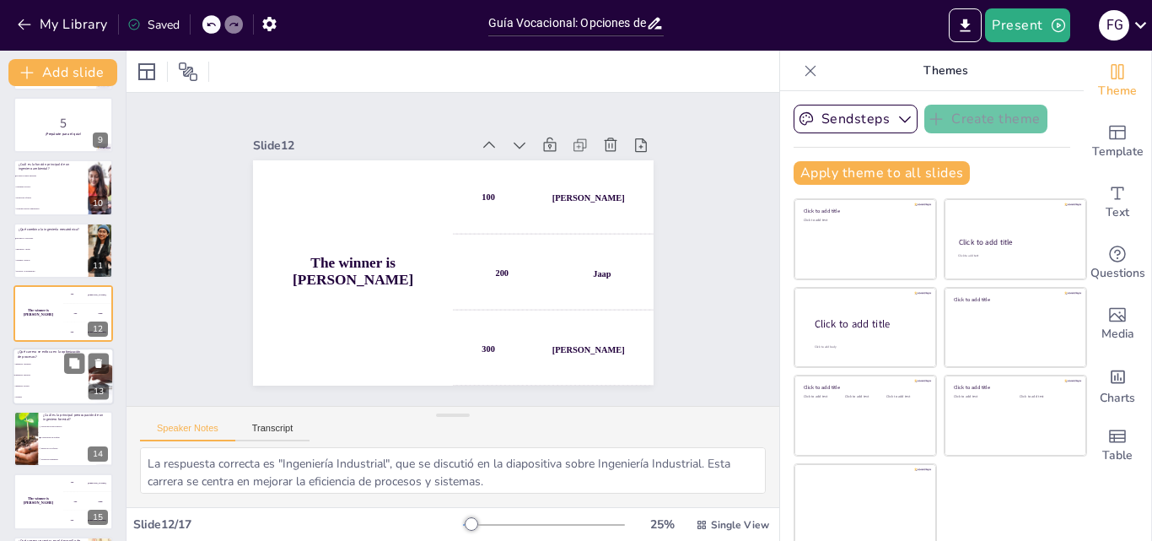
scroll to position [567, 0]
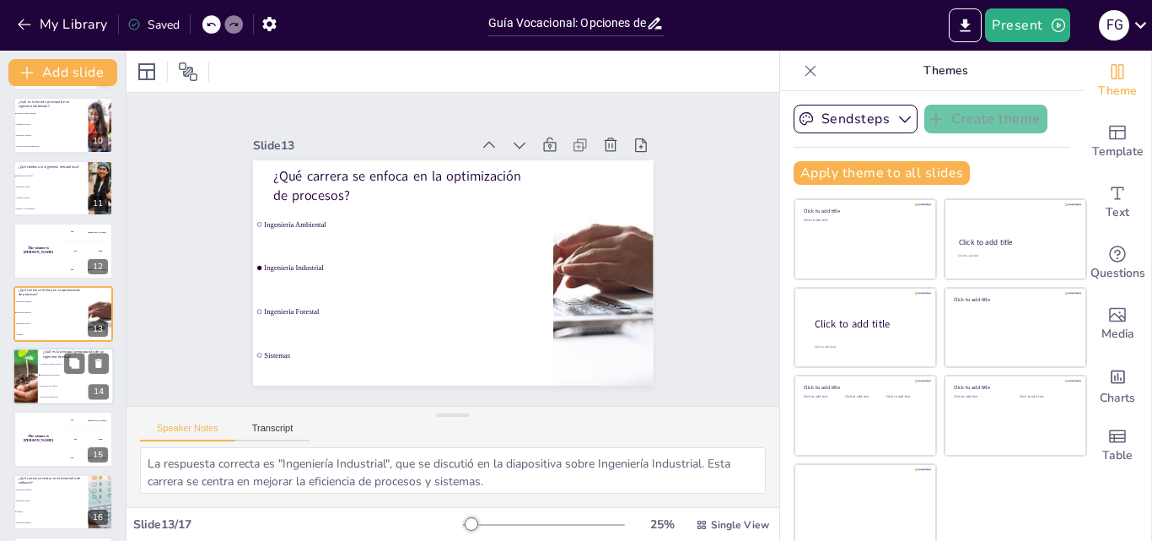
checkbox input "true"
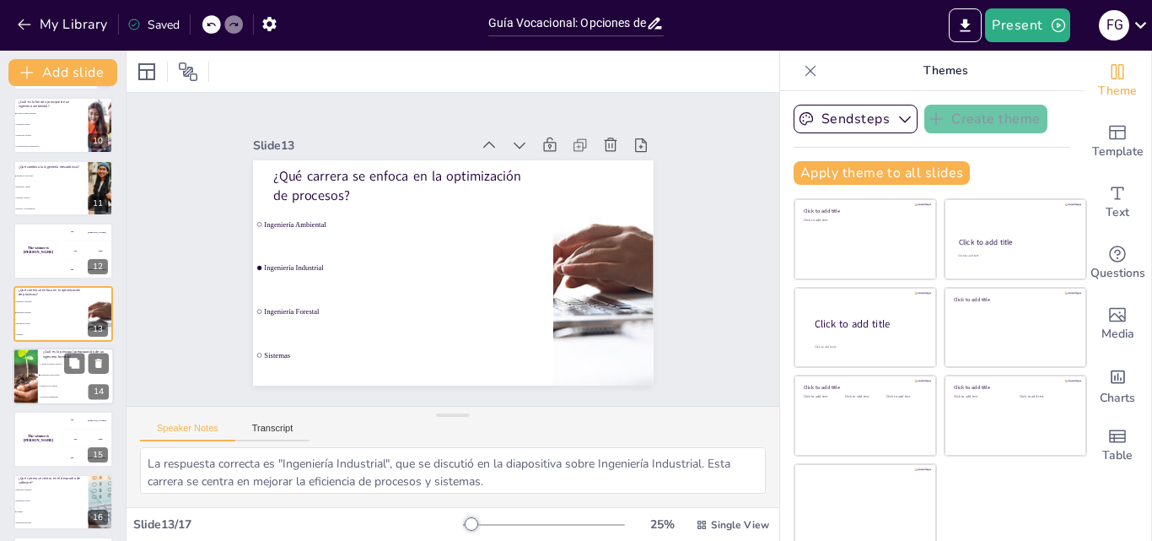
checkbox input "true"
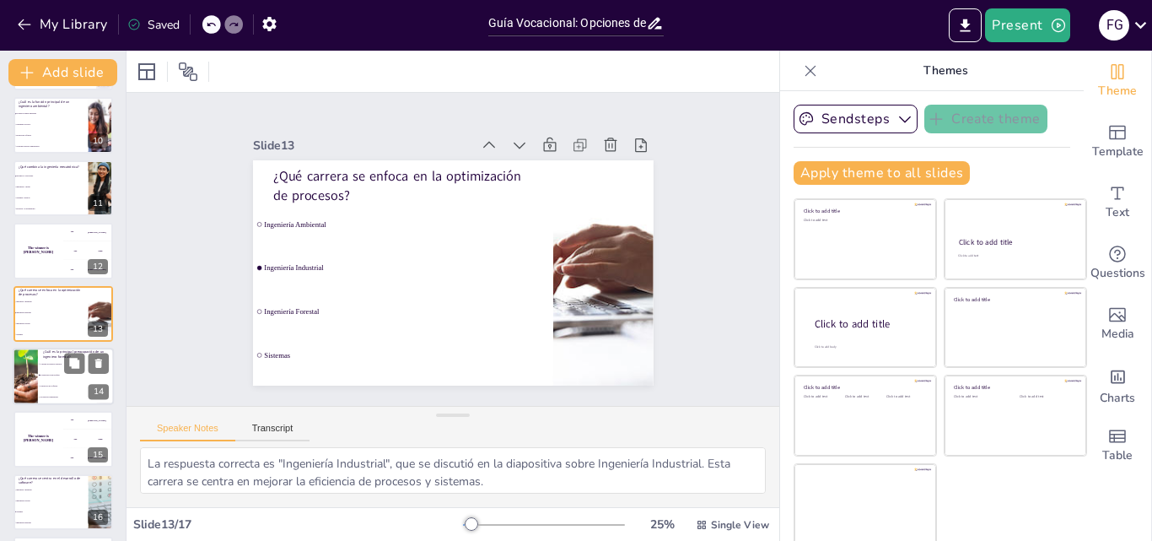
checkbox input "true"
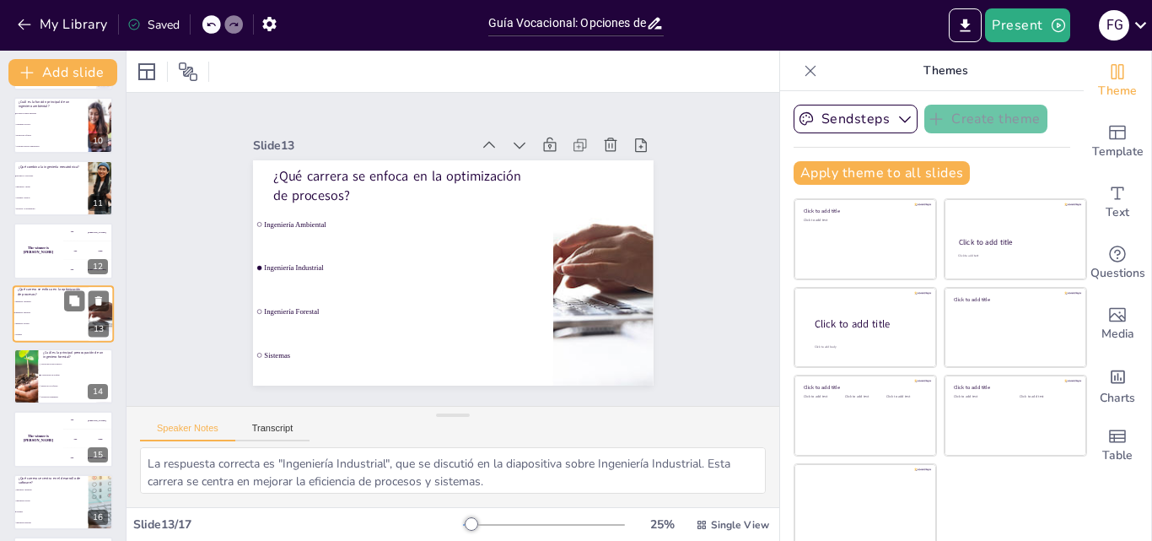
checkbox input "true"
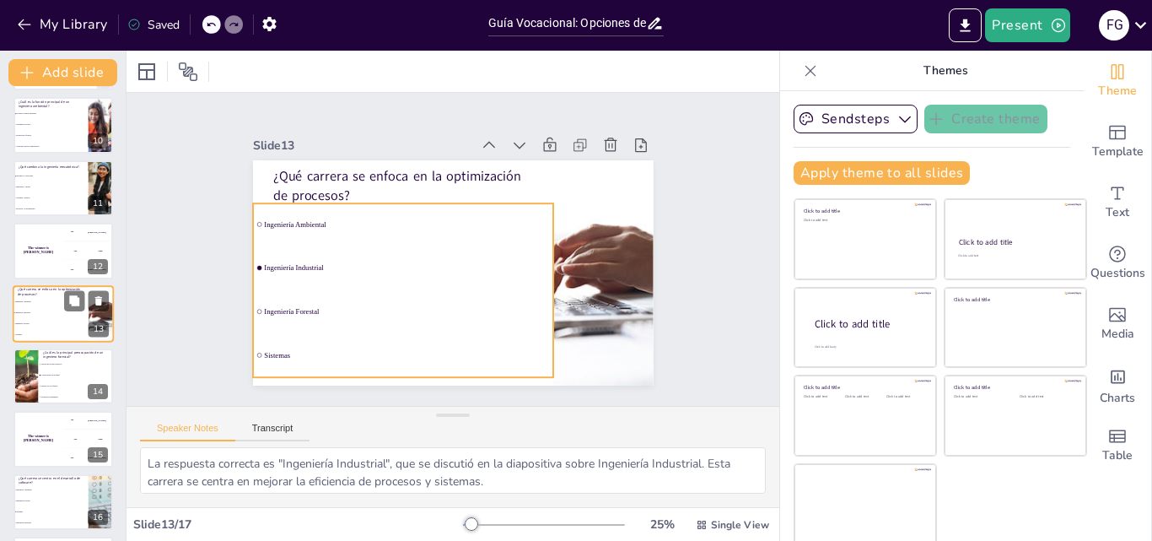
checkbox input "true"
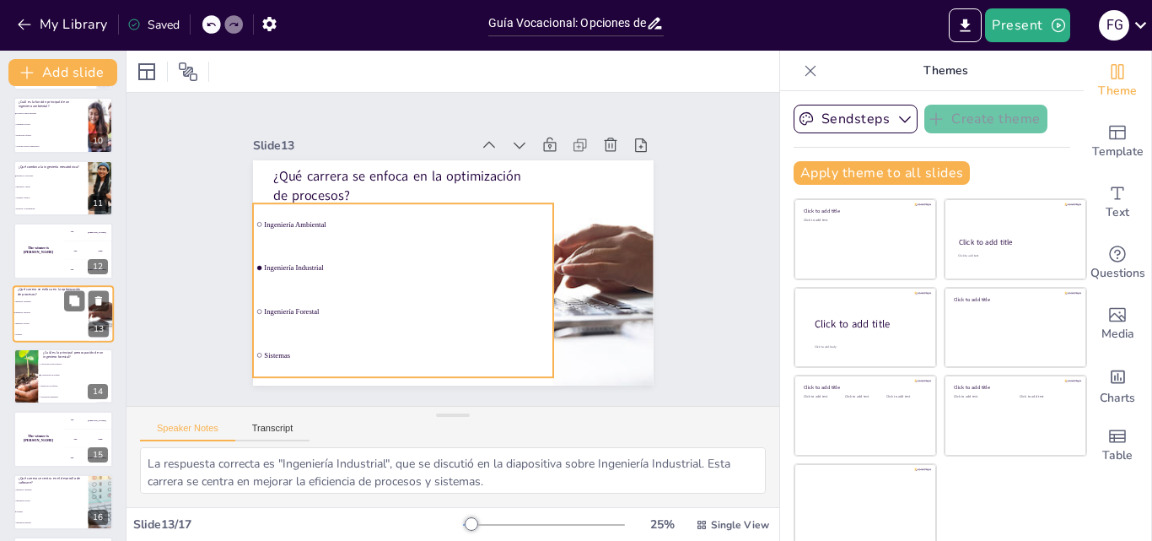
checkbox input "true"
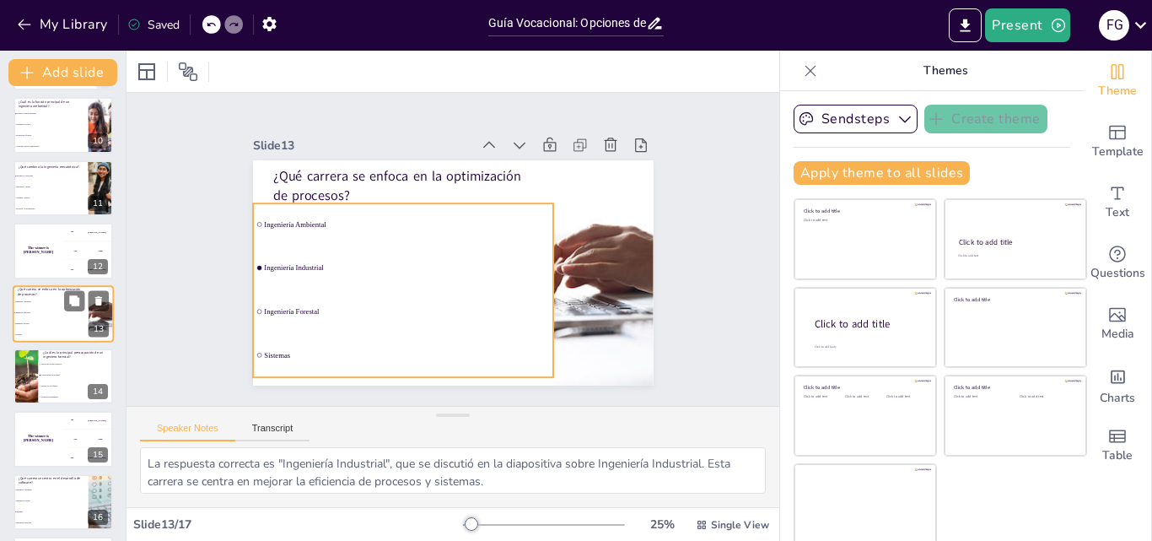
checkbox input "true"
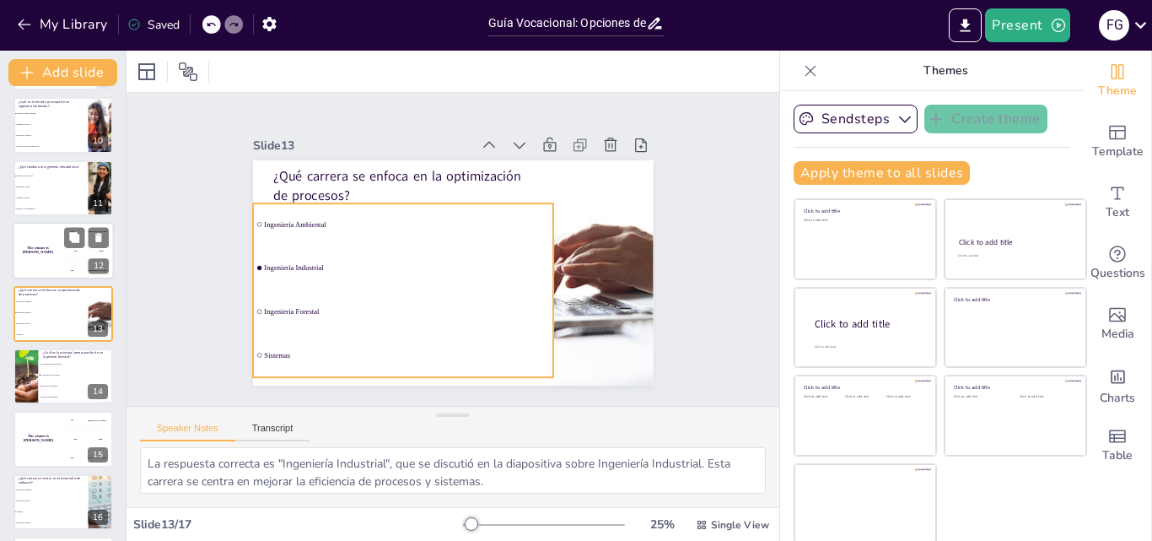
checkbox input "true"
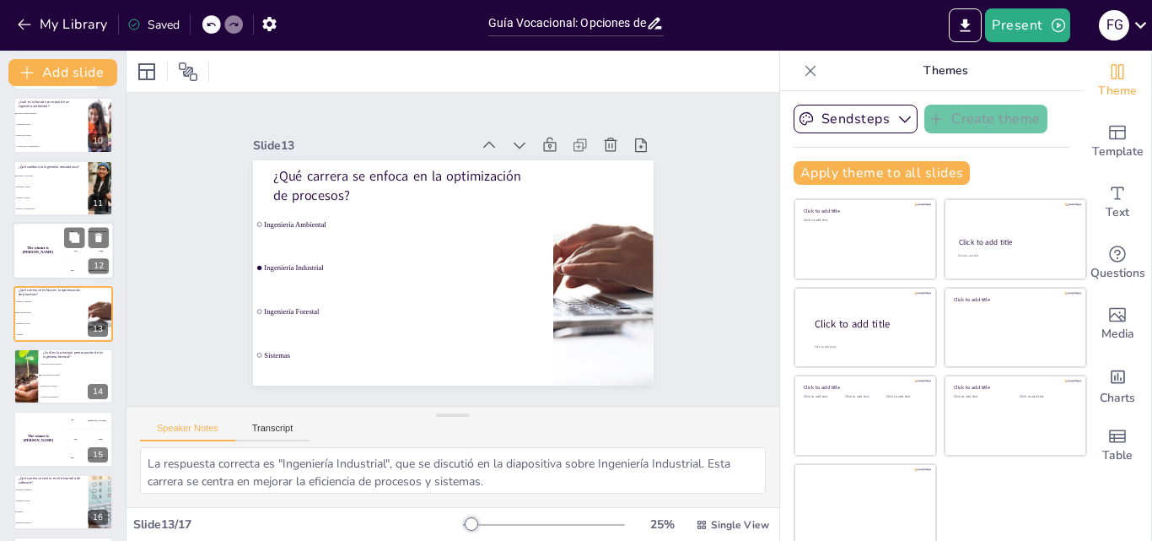
checkbox input "true"
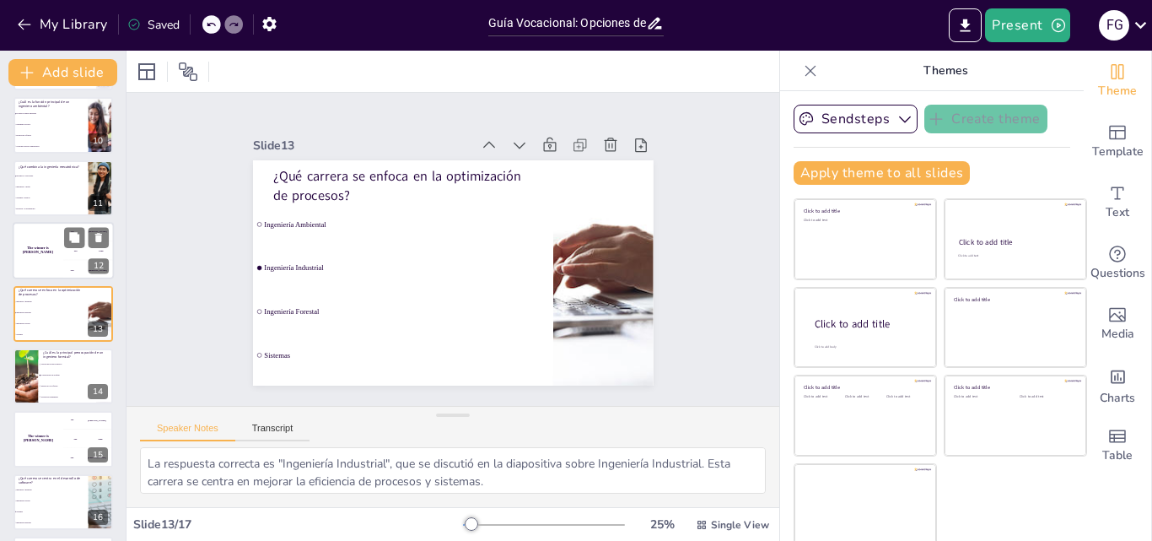
checkbox input "true"
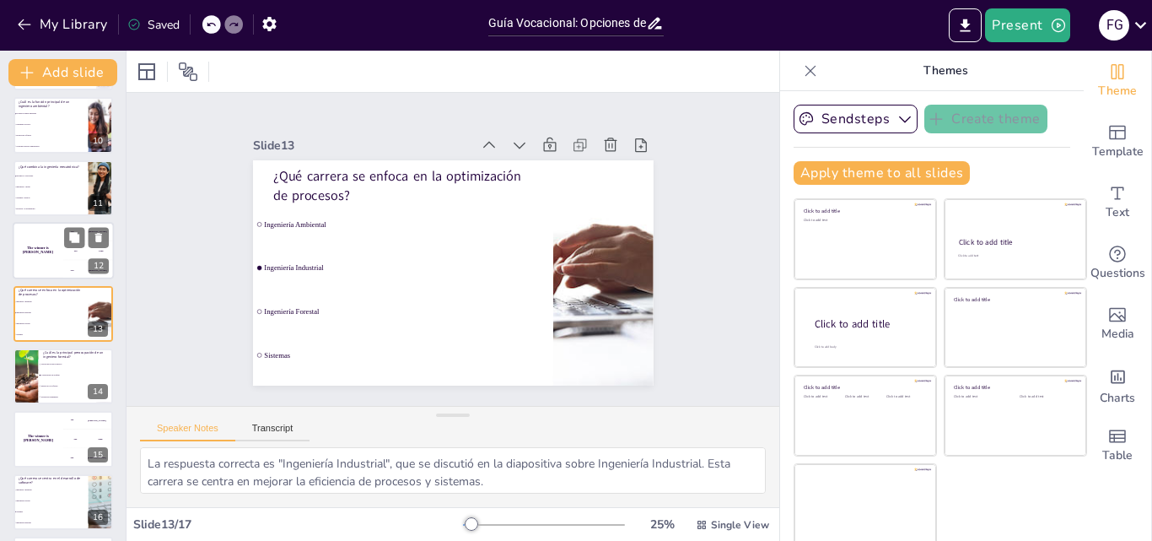
checkbox input "true"
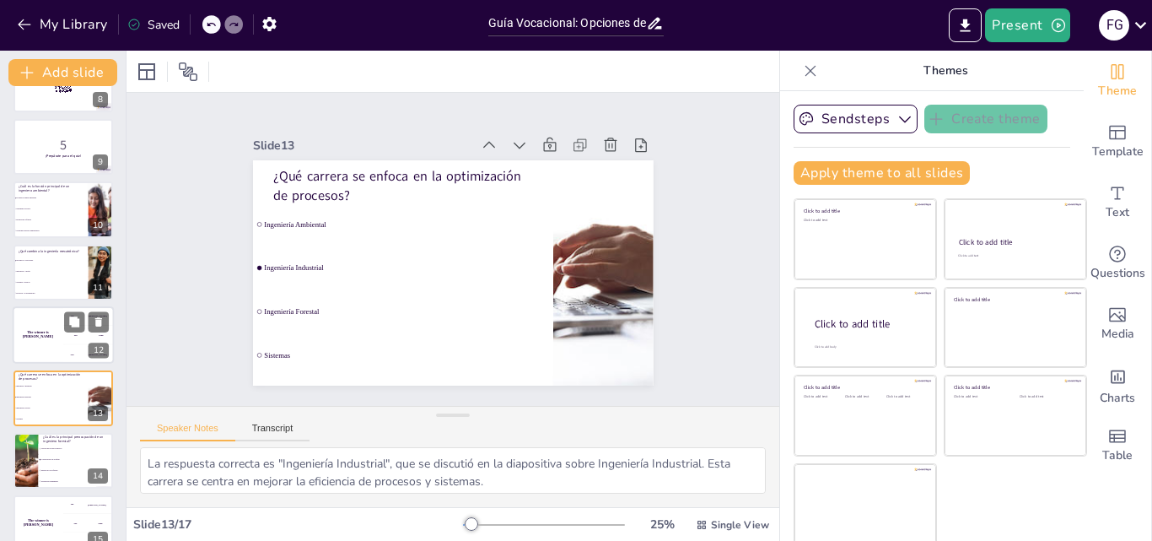
scroll to position [398, 0]
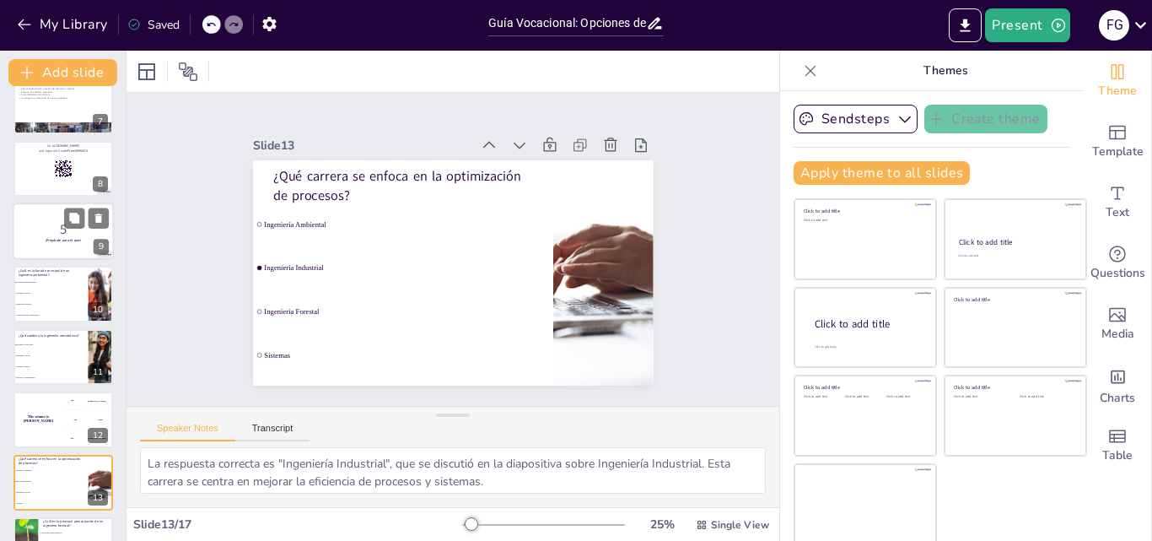
checkbox input "true"
click at [54, 177] on icon at bounding box center [63, 168] width 19 height 19
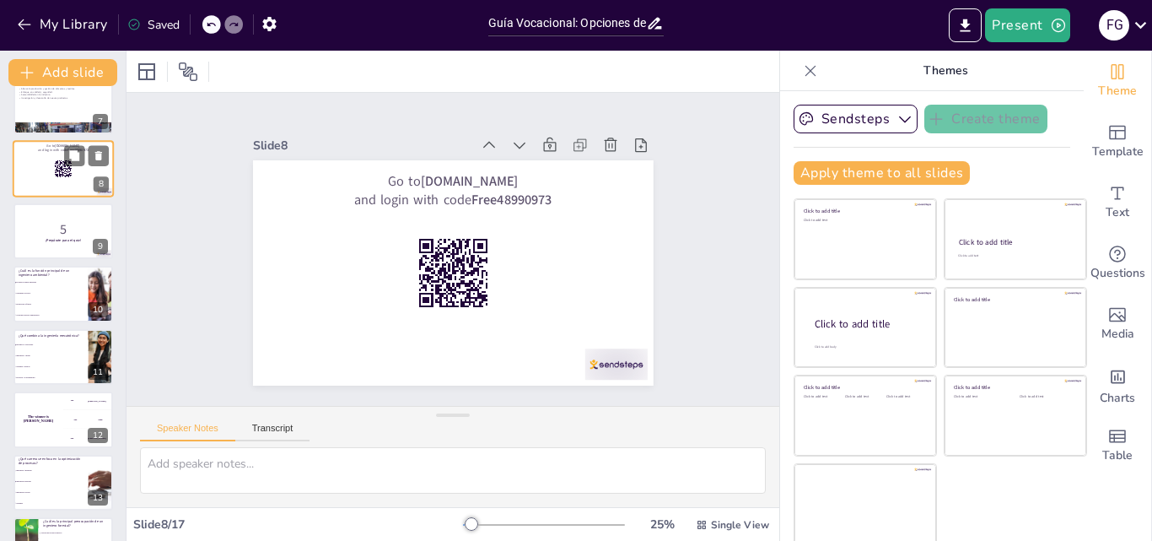
scroll to position [253, 0]
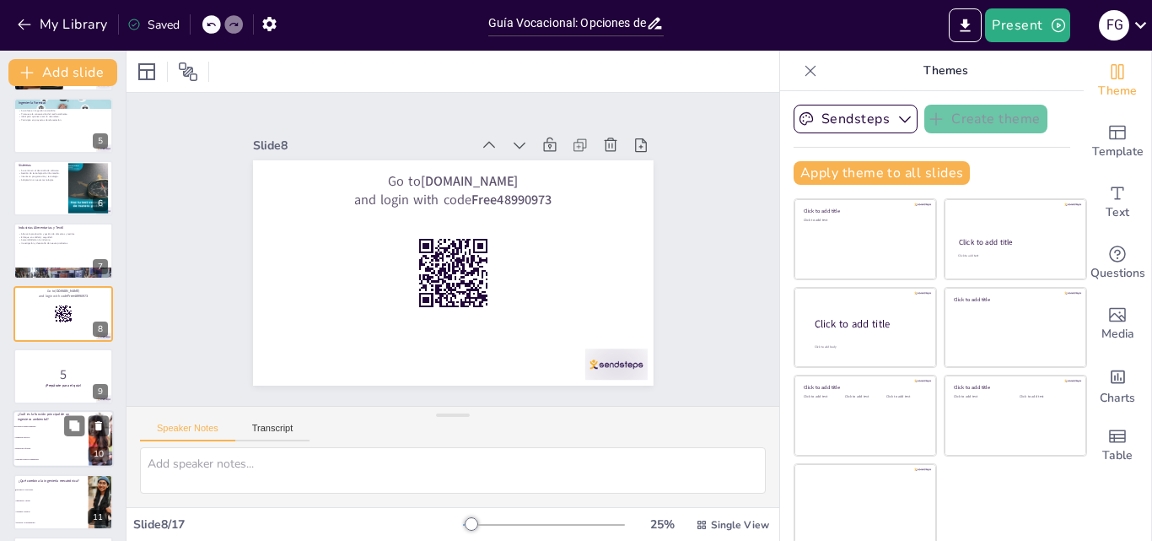
click at [44, 428] on li "Proteger el medio ambiente" at bounding box center [51, 427] width 76 height 11
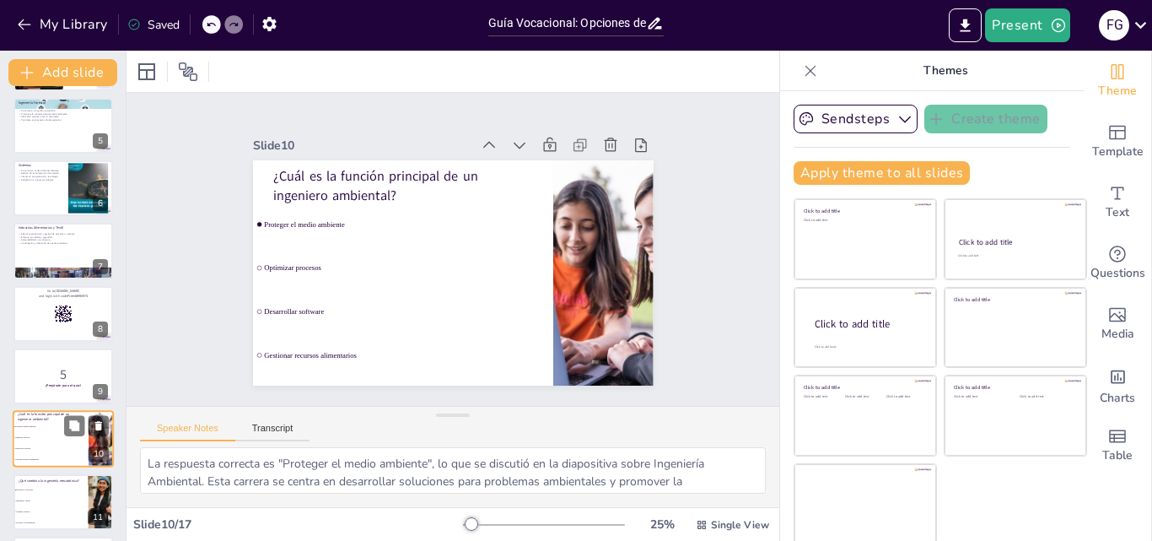
scroll to position [379, 0]
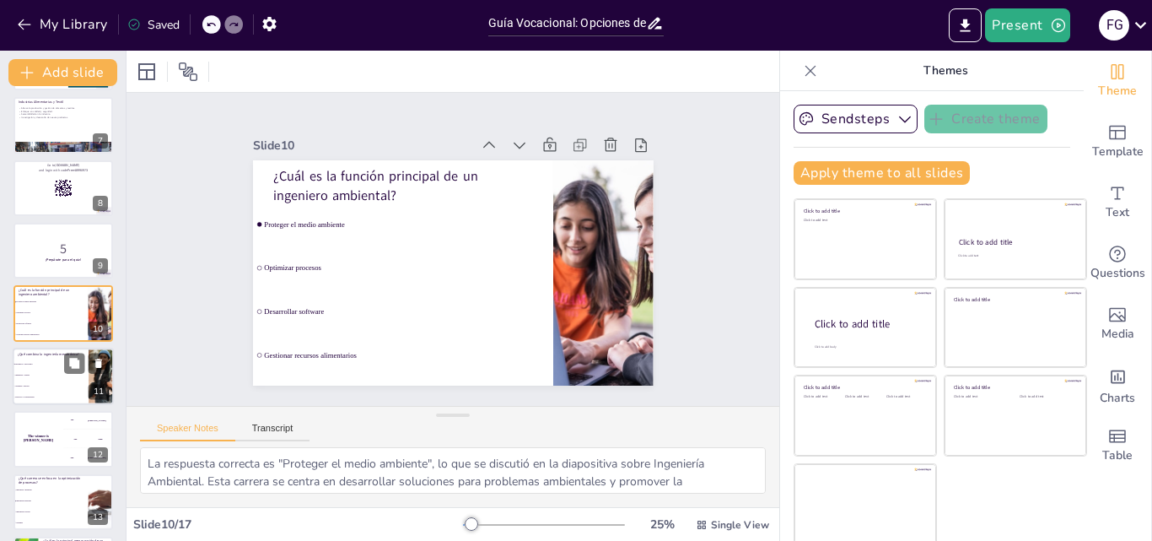
click at [40, 373] on li "Ingeniería y diseño" at bounding box center [51, 374] width 76 height 11
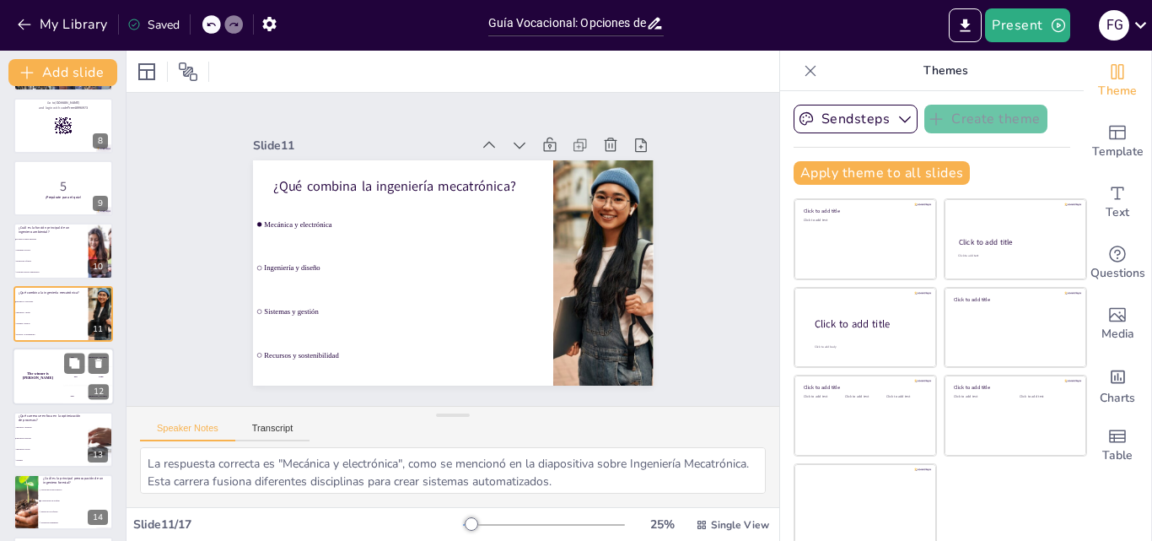
scroll to position [526, 0]
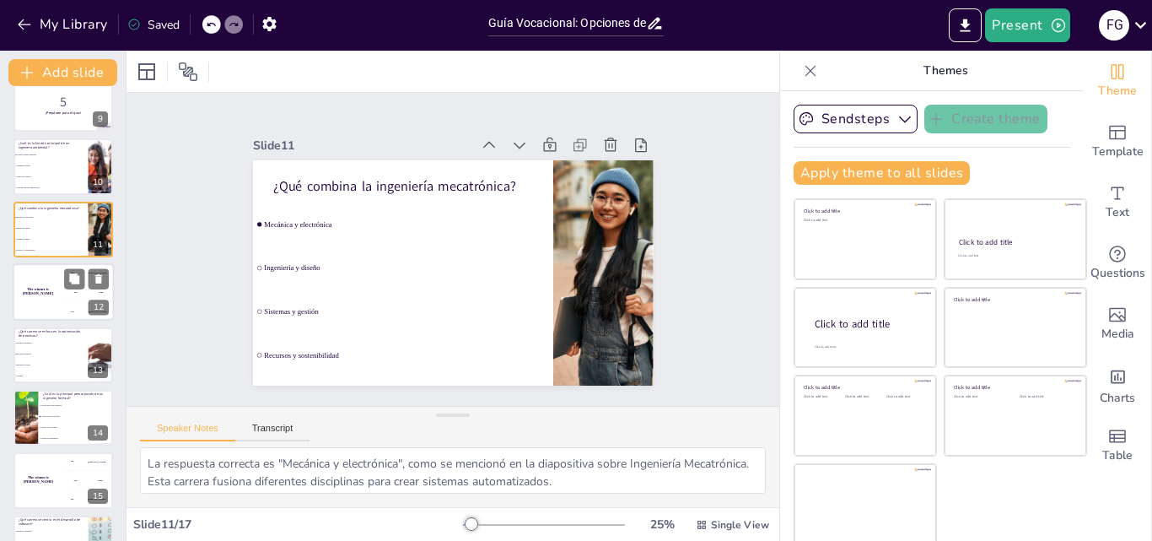
click at [59, 295] on div "The winner is Niels 🏆" at bounding box center [38, 291] width 51 height 57
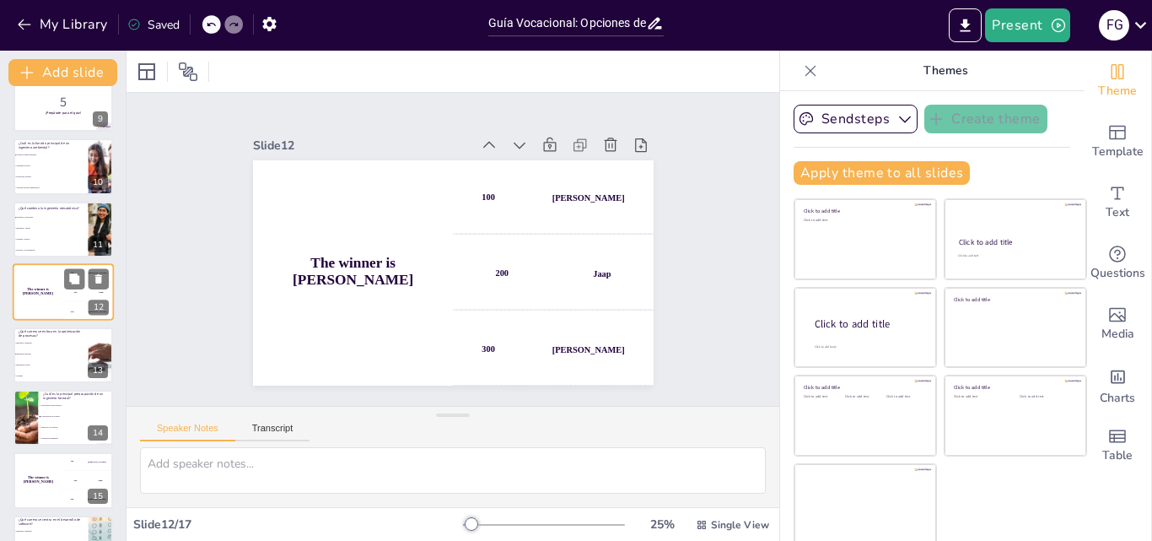
scroll to position [504, 0]
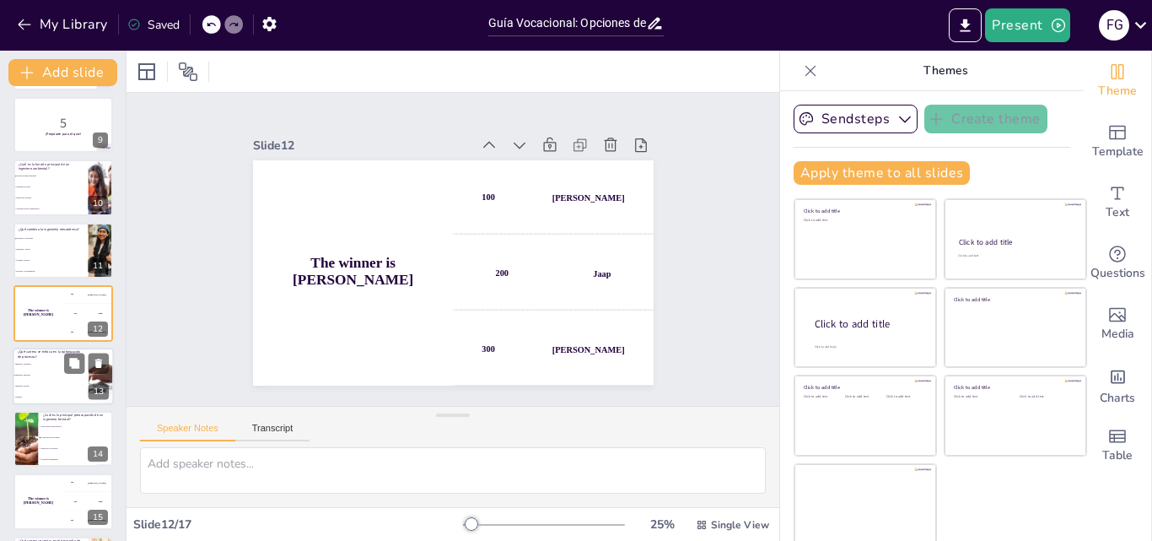
click at [55, 376] on li "Ingeniería Industrial" at bounding box center [51, 374] width 76 height 11
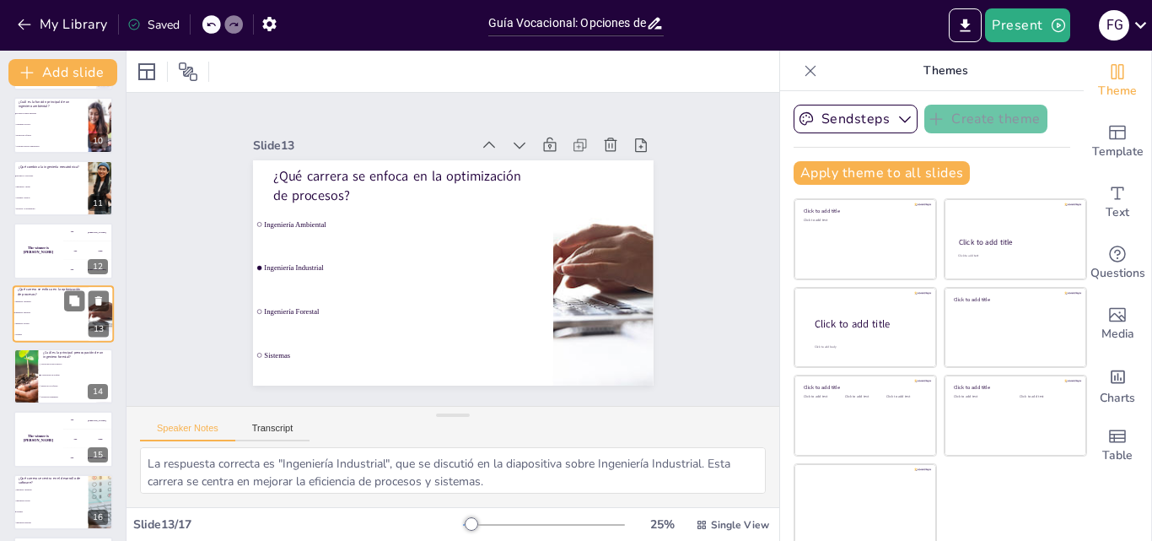
scroll to position [632, 0]
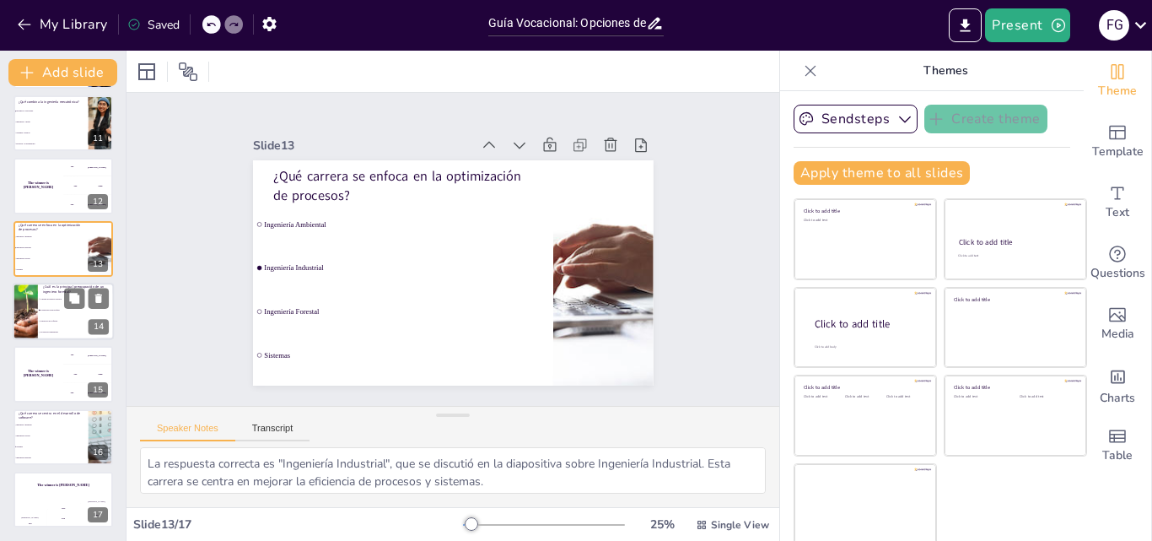
click at [44, 331] on span "Producción alimentaria" at bounding box center [76, 332] width 73 height 3
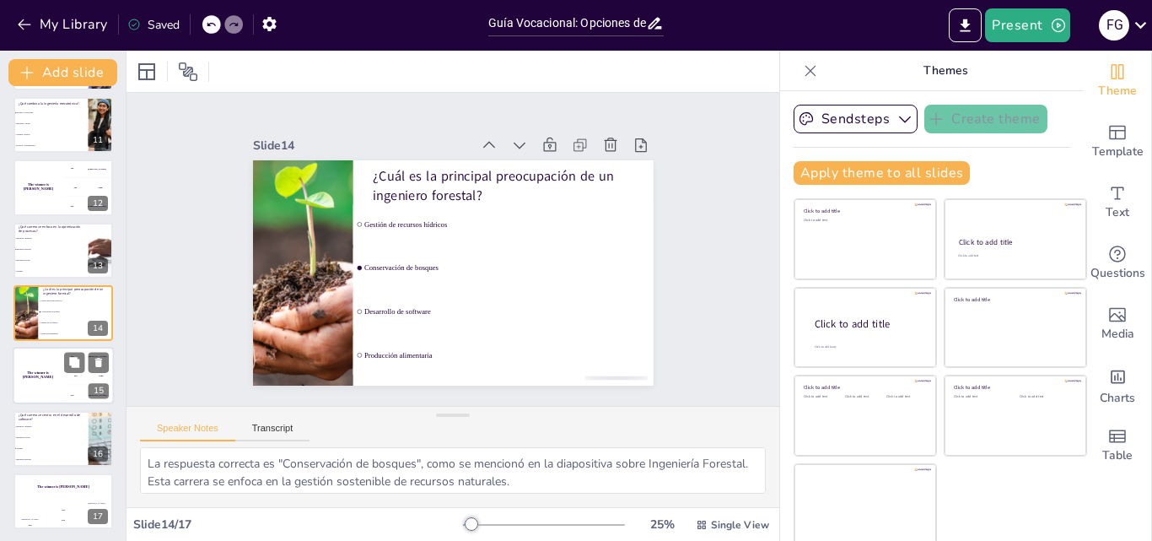
click at [45, 374] on h4 "The winner is Niels 🏆" at bounding box center [38, 375] width 51 height 8
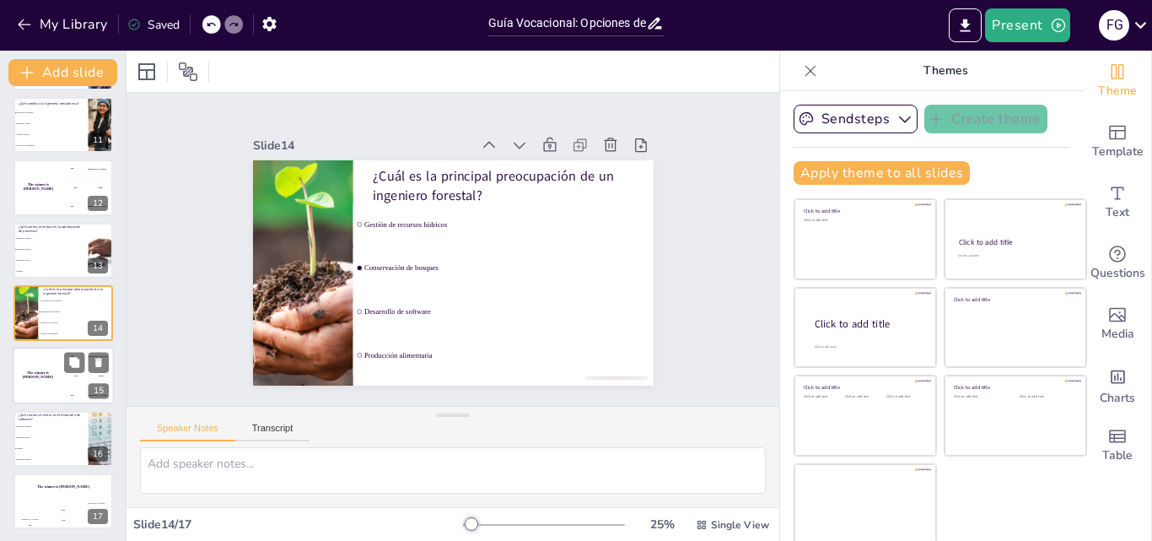
scroll to position [632, 0]
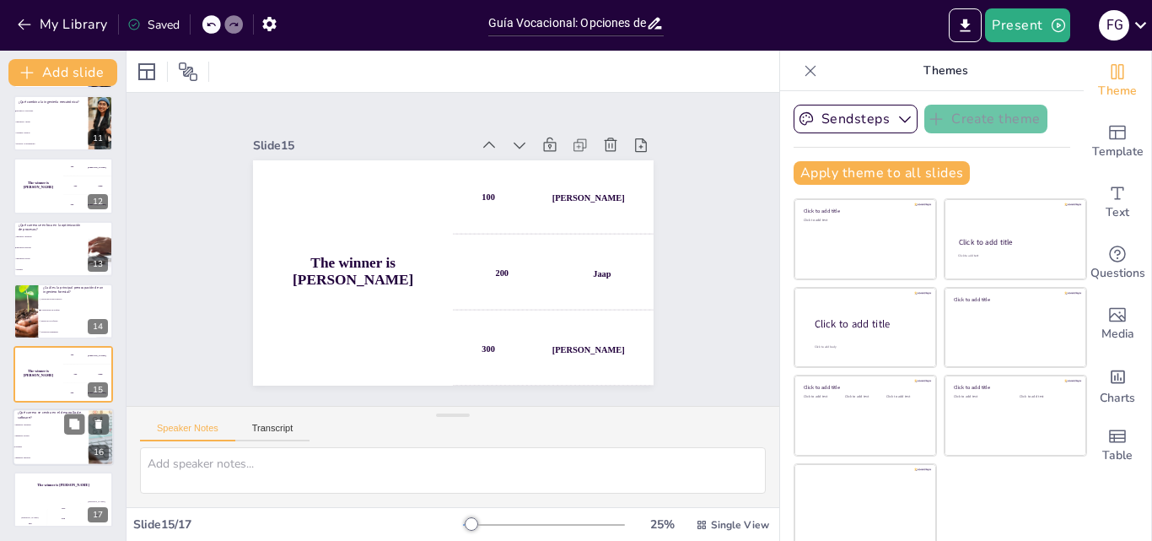
click at [47, 422] on li "Ingeniería Ambiental" at bounding box center [51, 424] width 76 height 11
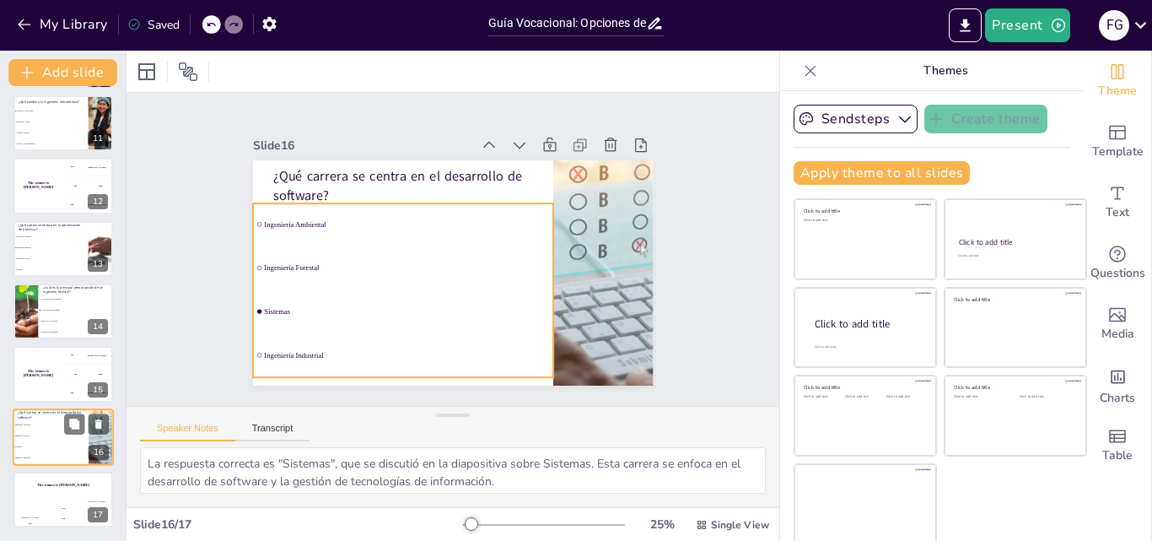
scroll to position [3, 0]
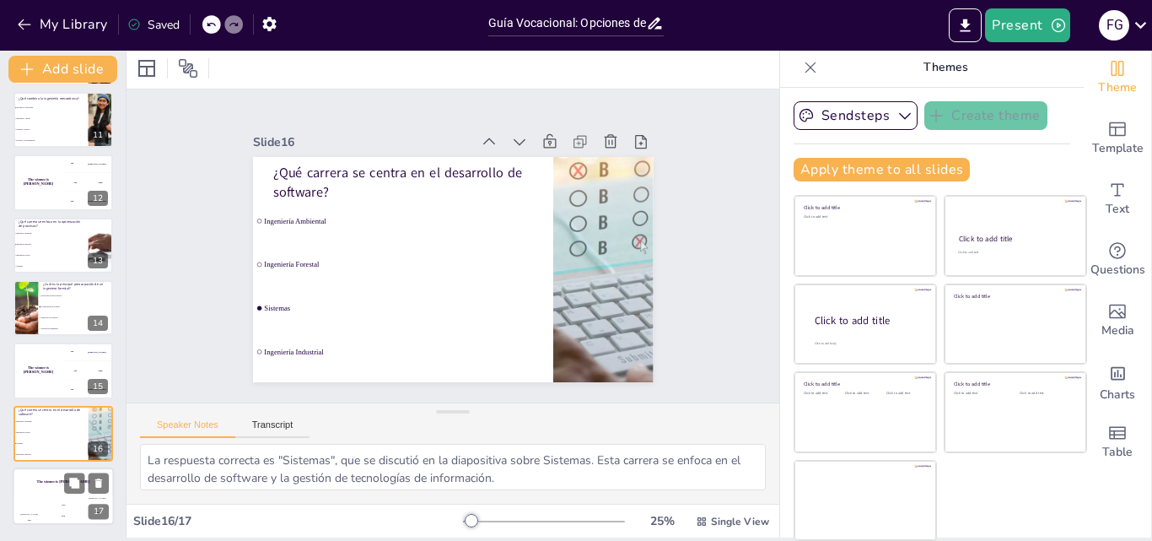
click at [42, 479] on h4 "The winner is Niels 🏆" at bounding box center [63, 481] width 101 height 4
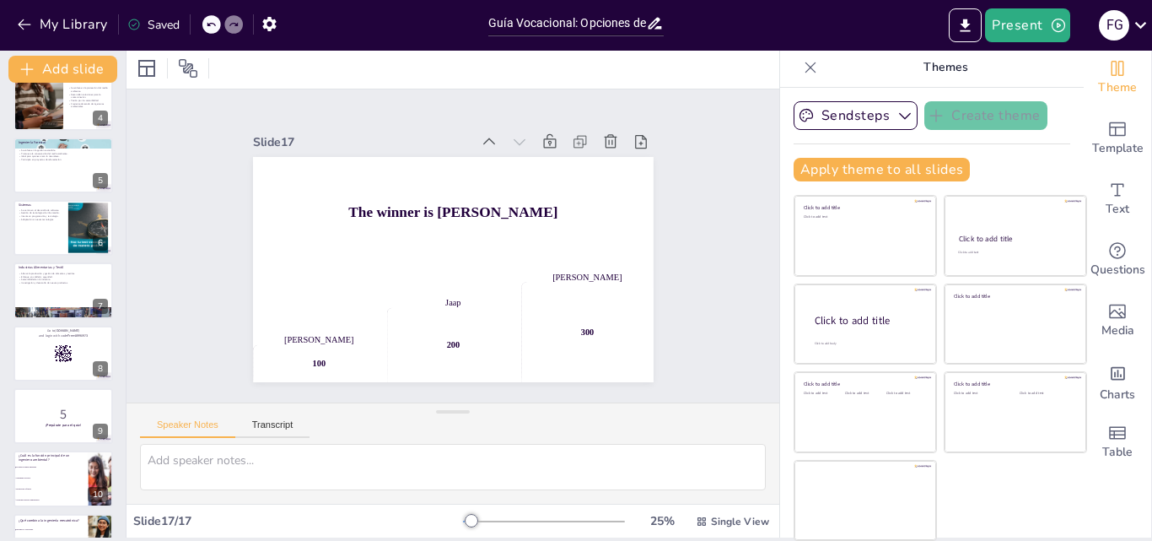
scroll to position [126, 0]
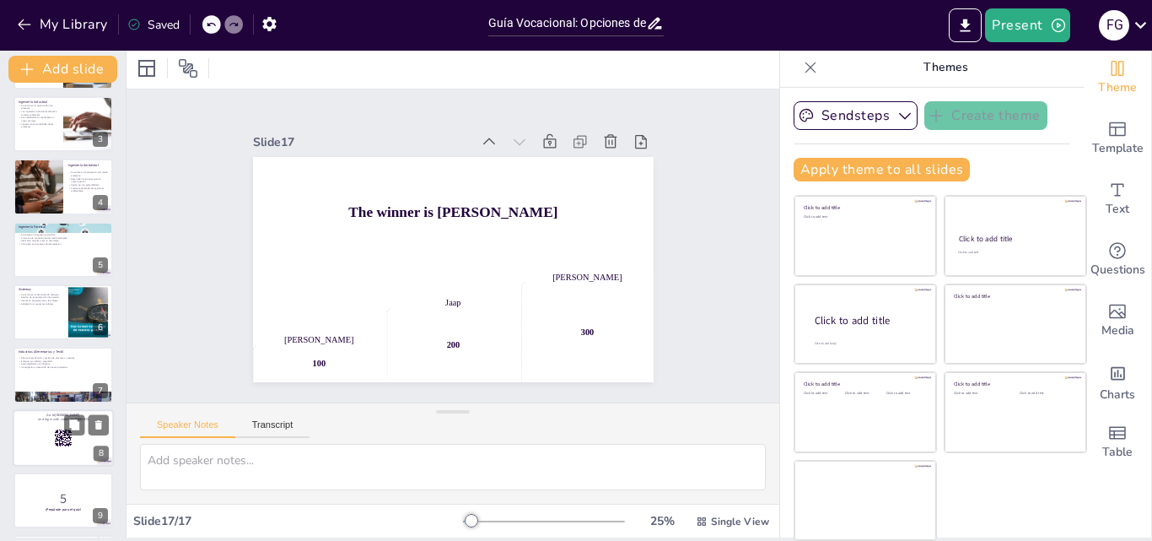
click at [52, 427] on div at bounding box center [63, 437] width 101 height 57
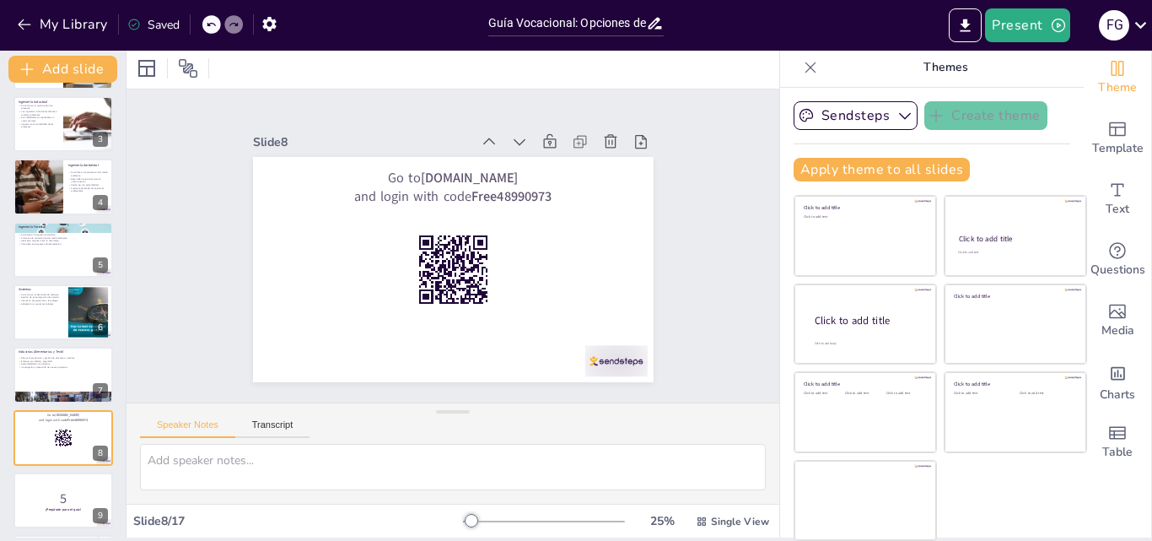
scroll to position [253, 0]
